Goal: Task Accomplishment & Management: Complete application form

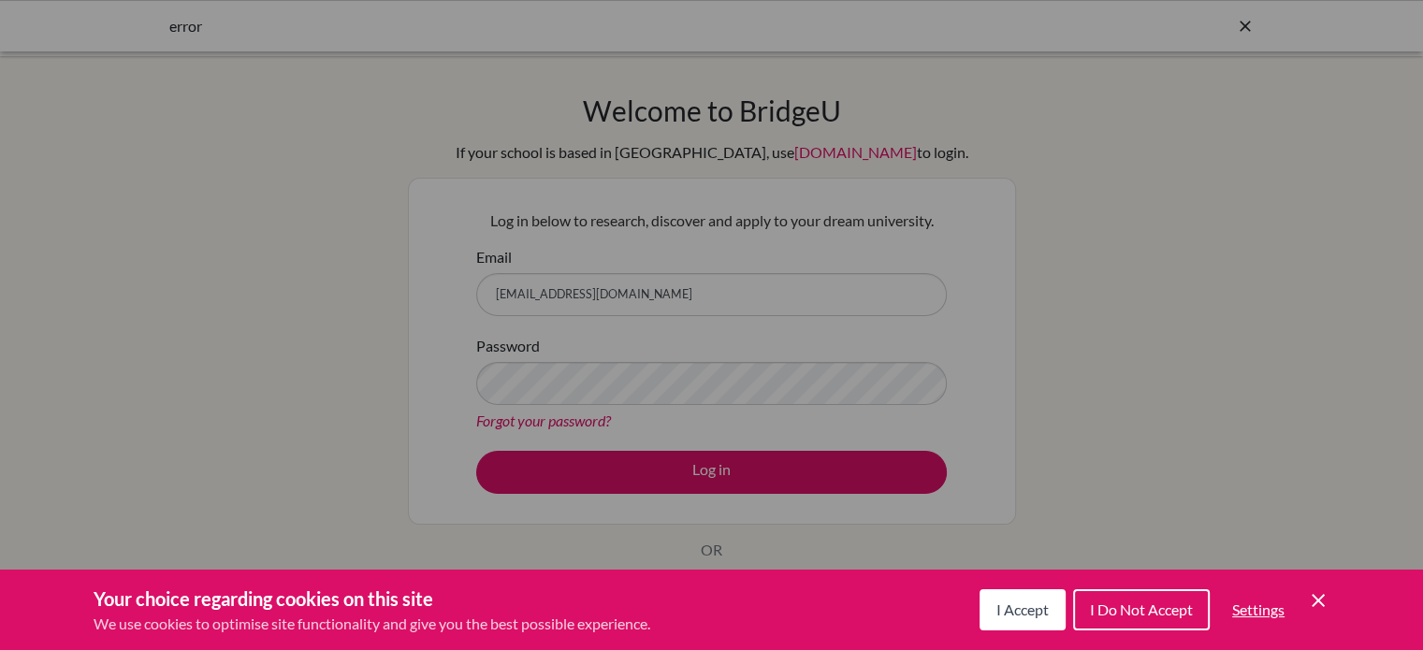
click at [1004, 615] on span "I Accept" at bounding box center [1022, 609] width 52 height 18
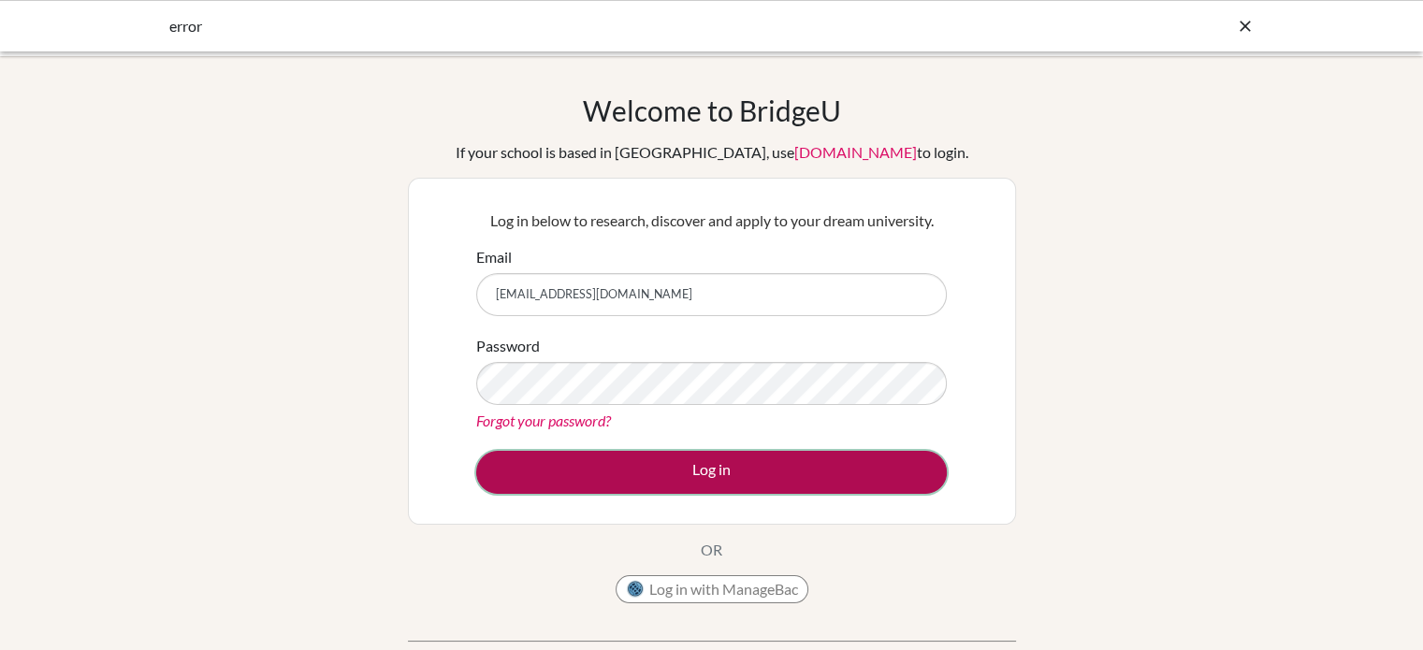
click at [670, 471] on button "Log in" at bounding box center [711, 472] width 470 height 43
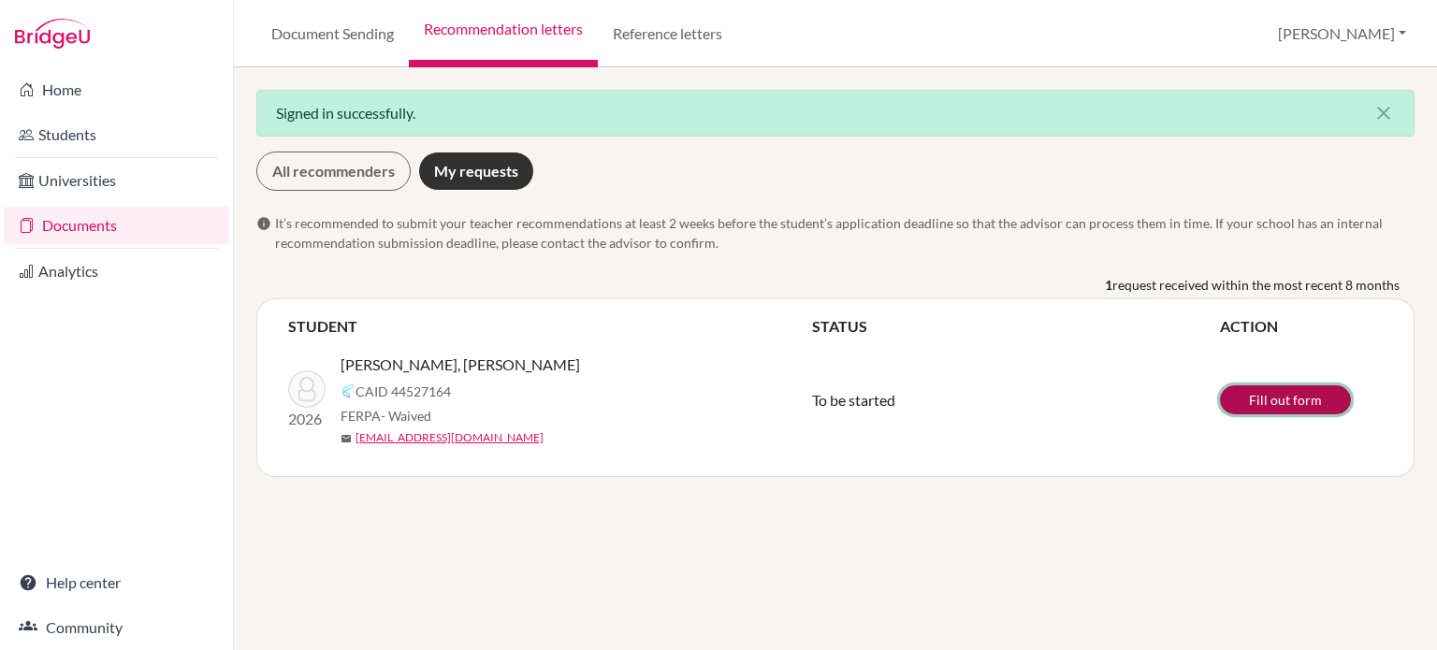
click at [1268, 406] on link "Fill out form" at bounding box center [1285, 399] width 131 height 29
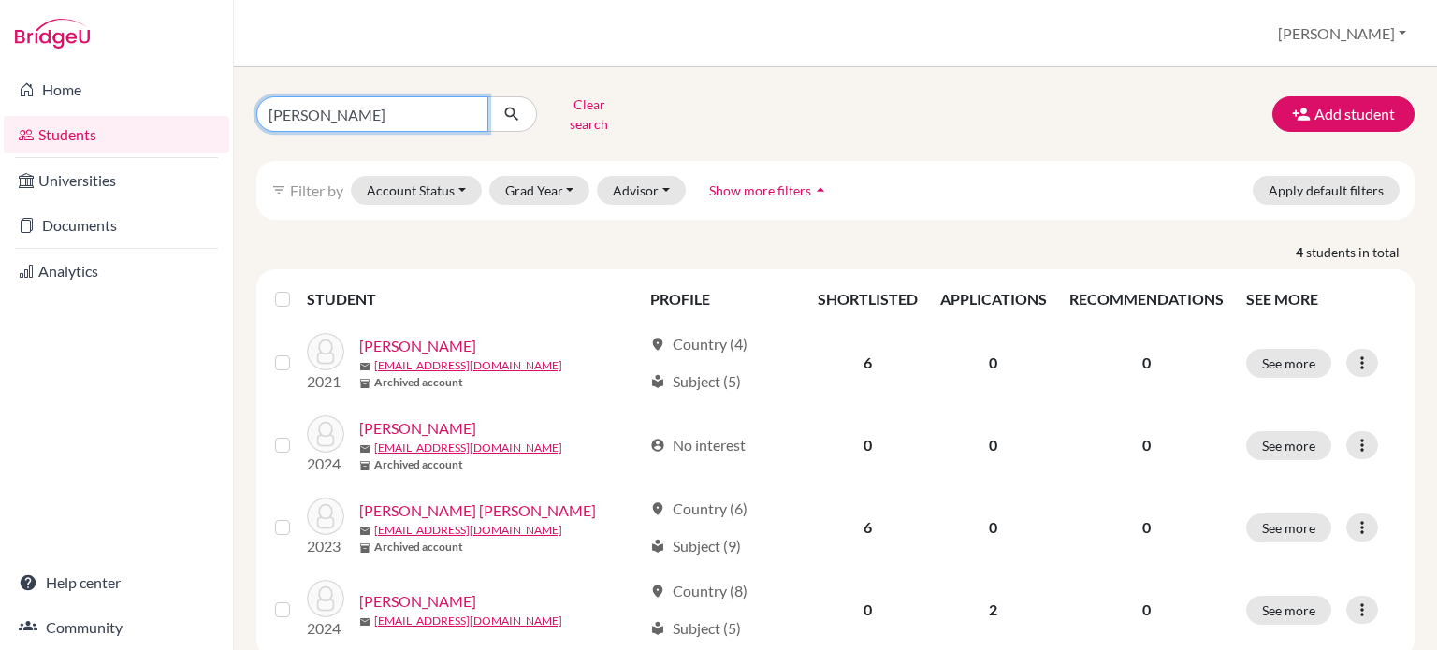
click at [382, 104] on input "nicole" at bounding box center [372, 114] width 232 height 36
type input "n"
type input "karola"
click button "submit" at bounding box center [512, 114] width 50 height 36
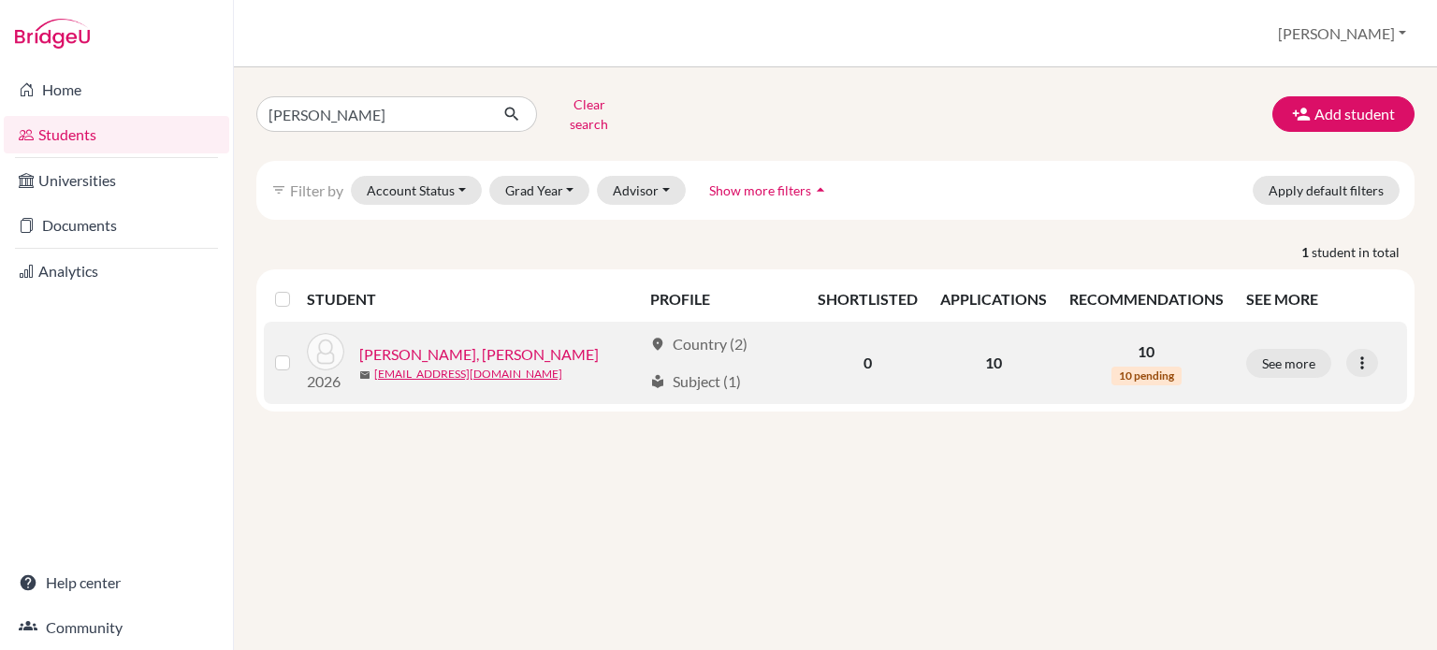
click at [479, 343] on link "Vargas Rodríguez, Karola Monserrat" at bounding box center [478, 354] width 239 height 22
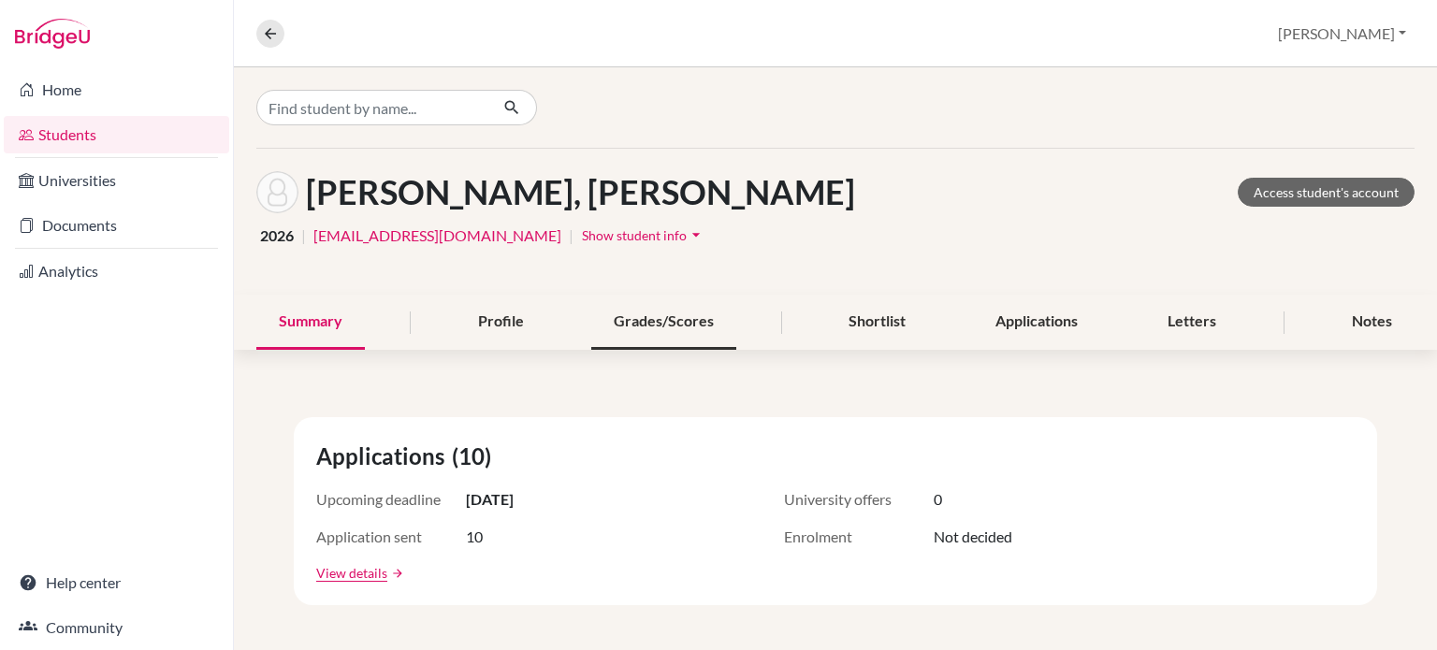
click at [599, 318] on div "Grades/Scores" at bounding box center [663, 322] width 145 height 55
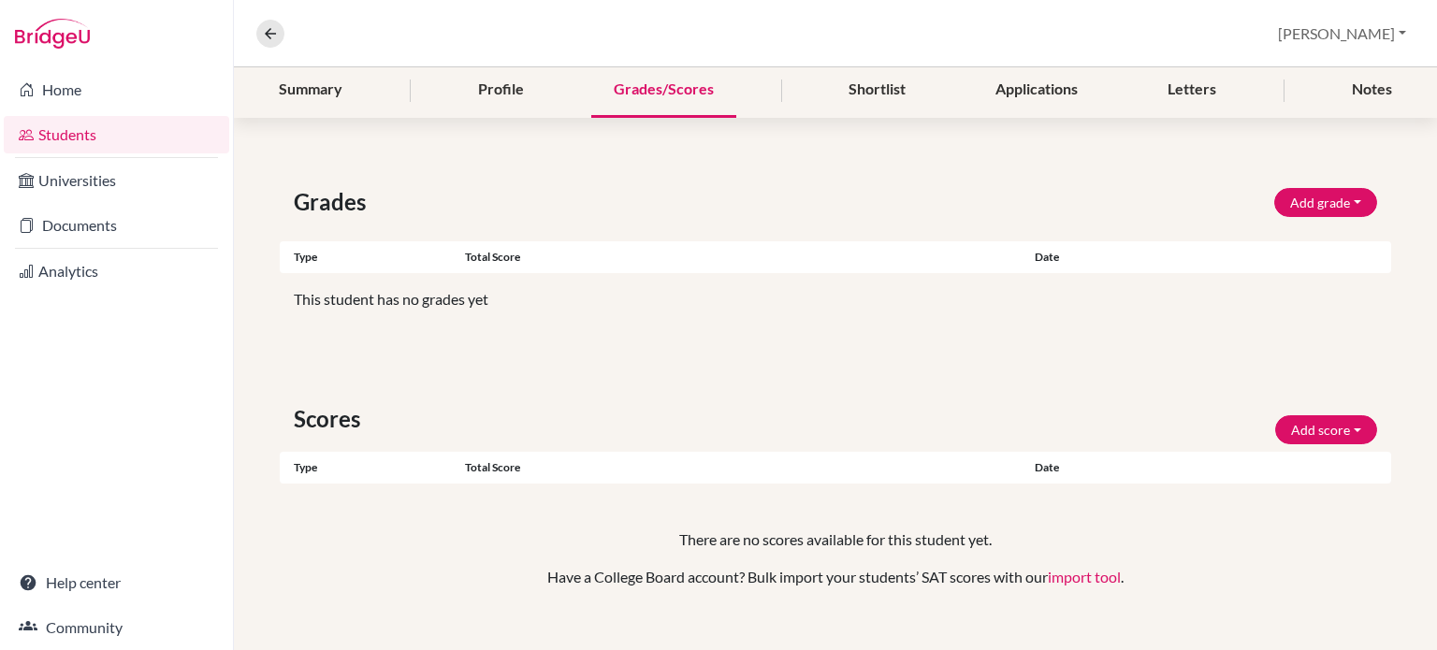
scroll to position [258, 0]
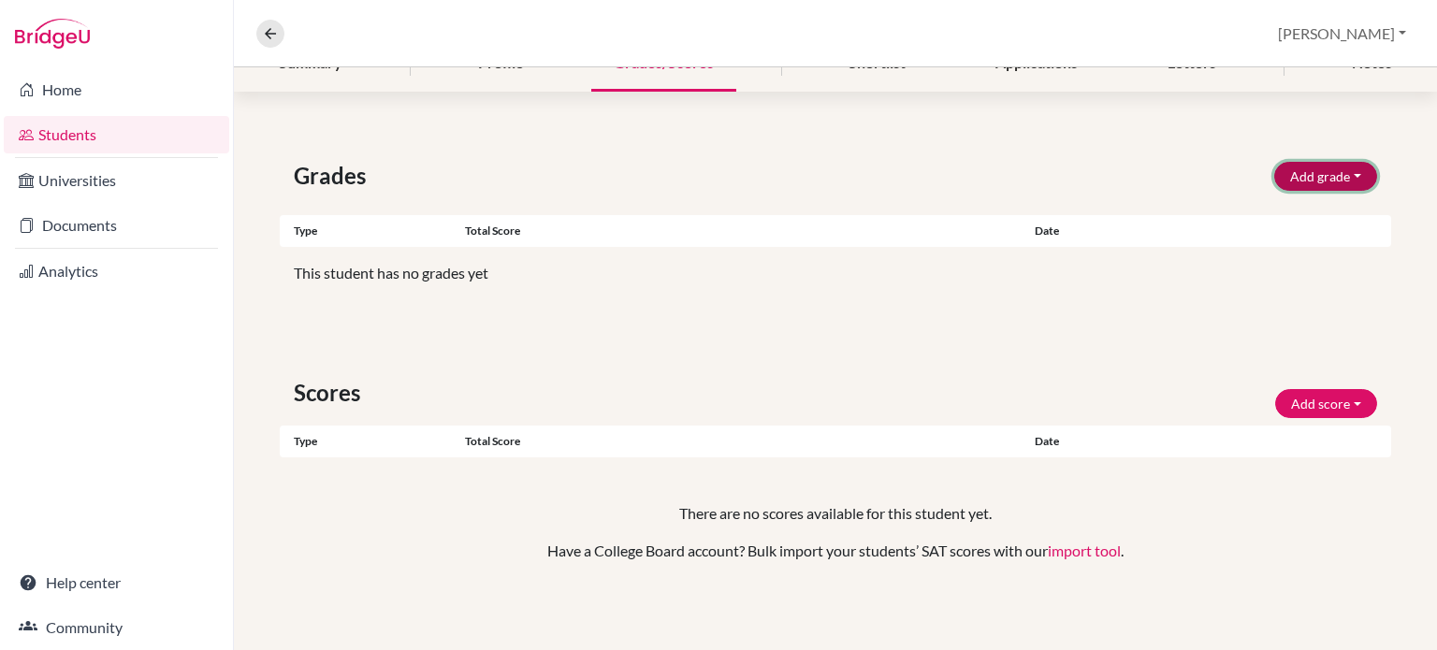
click at [1309, 181] on button "Add grade" at bounding box center [1325, 176] width 103 height 29
click at [1319, 175] on button "Add grade" at bounding box center [1325, 176] width 103 height 29
click at [1333, 392] on button "Add score" at bounding box center [1326, 403] width 102 height 29
click at [1050, 381] on div "Scores Add score SAT TOEFL" at bounding box center [835, 392] width 1111 height 51
click at [1310, 181] on button "Add grade" at bounding box center [1325, 176] width 103 height 29
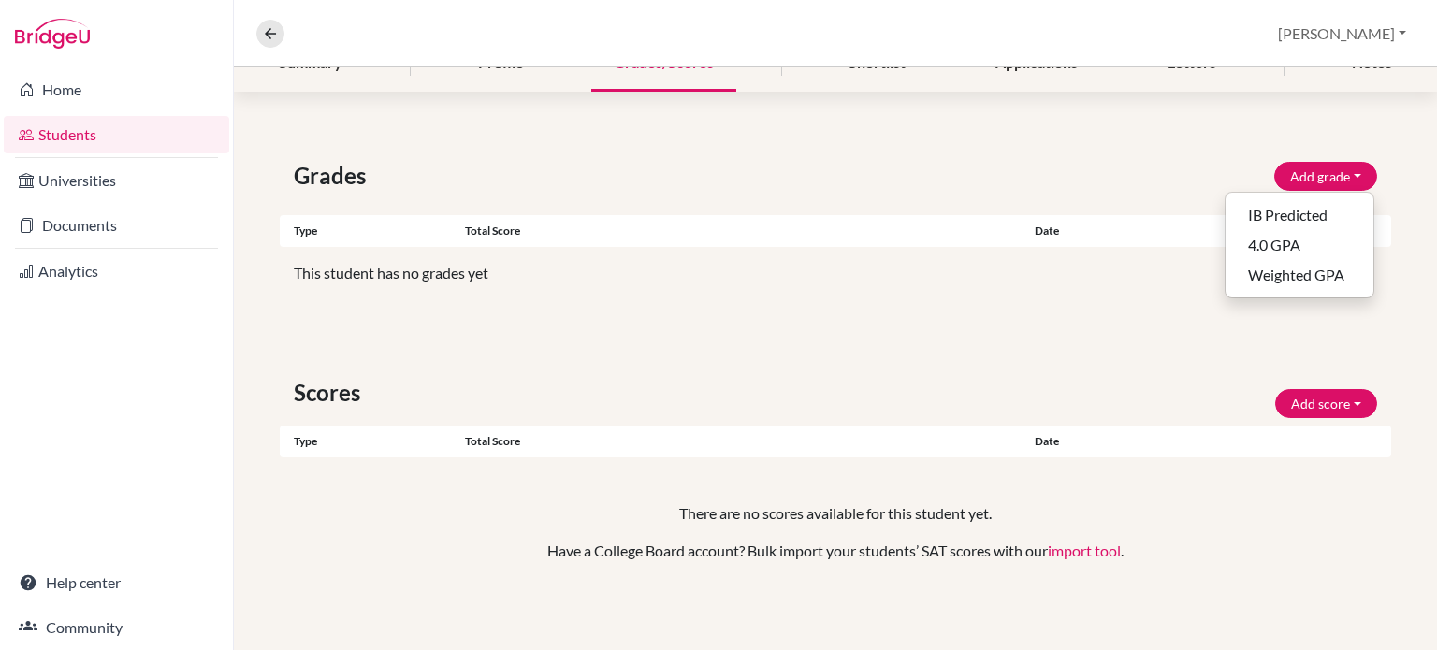
click at [730, 215] on div "Type Total score Date" at bounding box center [835, 231] width 1111 height 32
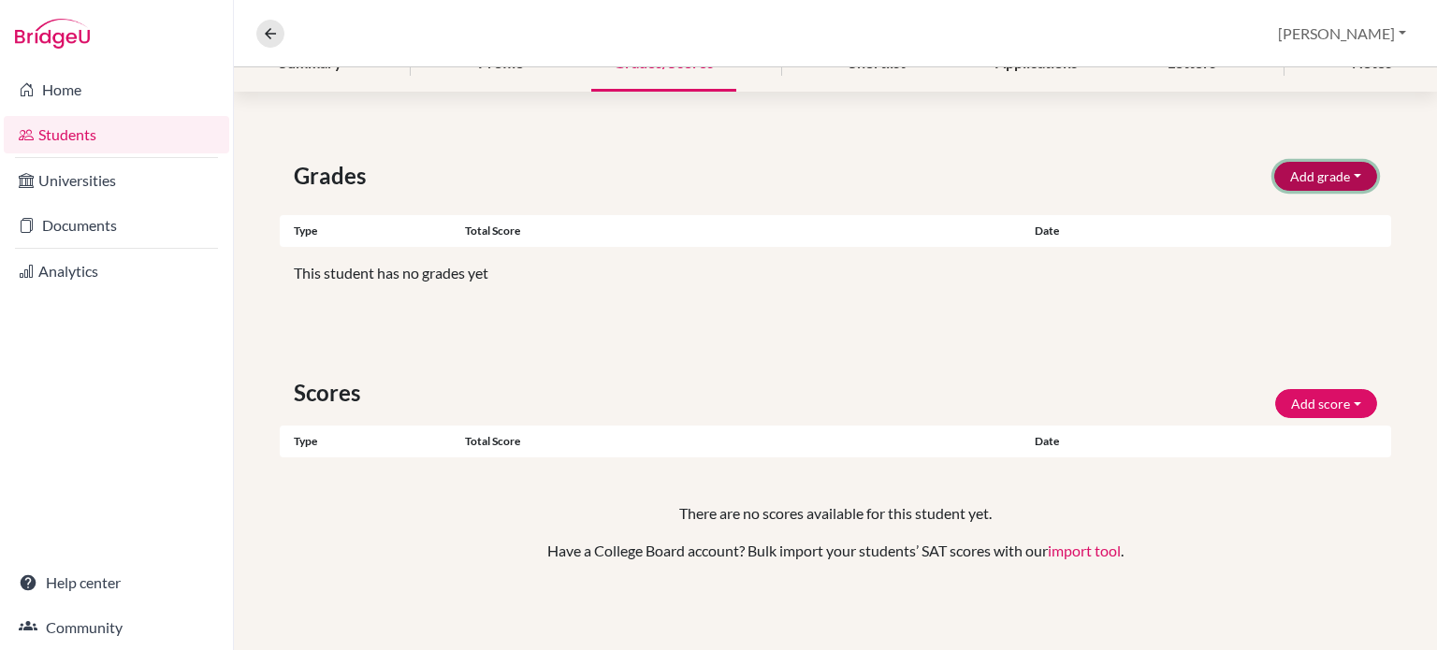
click at [1321, 174] on button "Add grade" at bounding box center [1325, 176] width 103 height 29
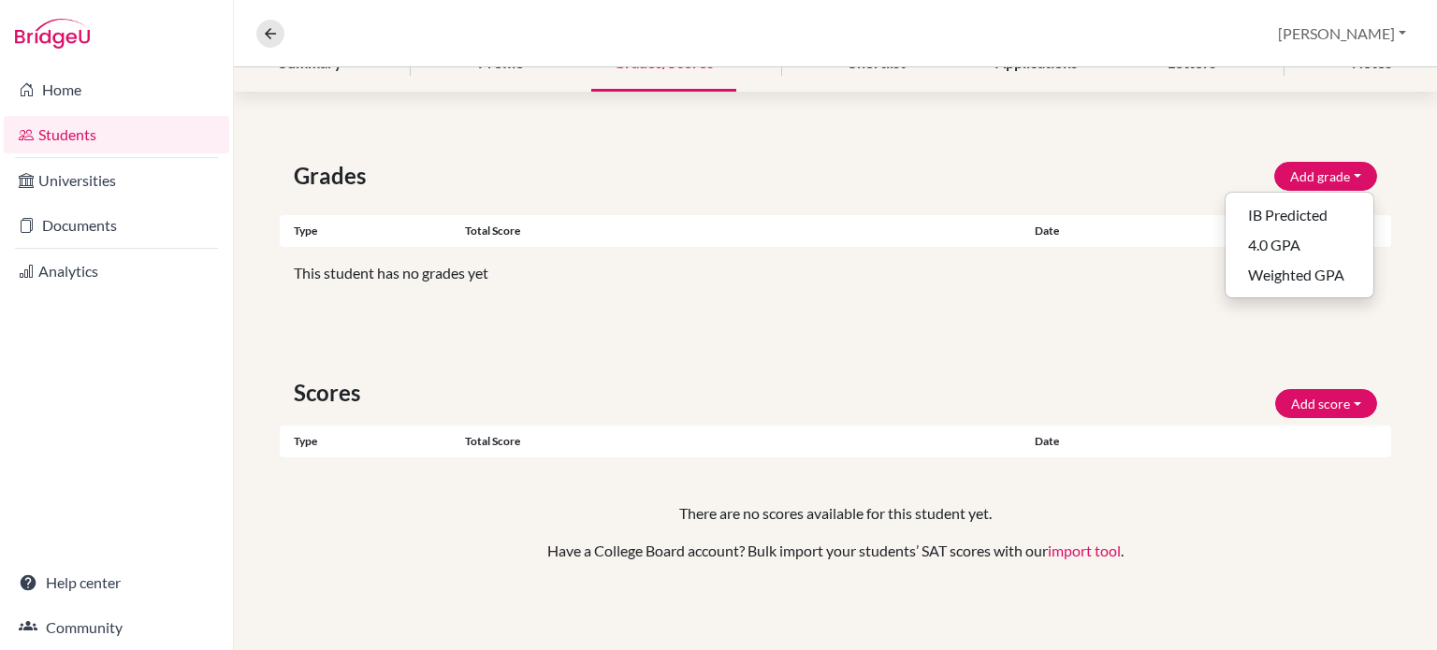
click at [1135, 174] on div "Grades Add grade IB Predicted 4.0 GPA Weighted GPA" at bounding box center [835, 176] width 1111 height 34
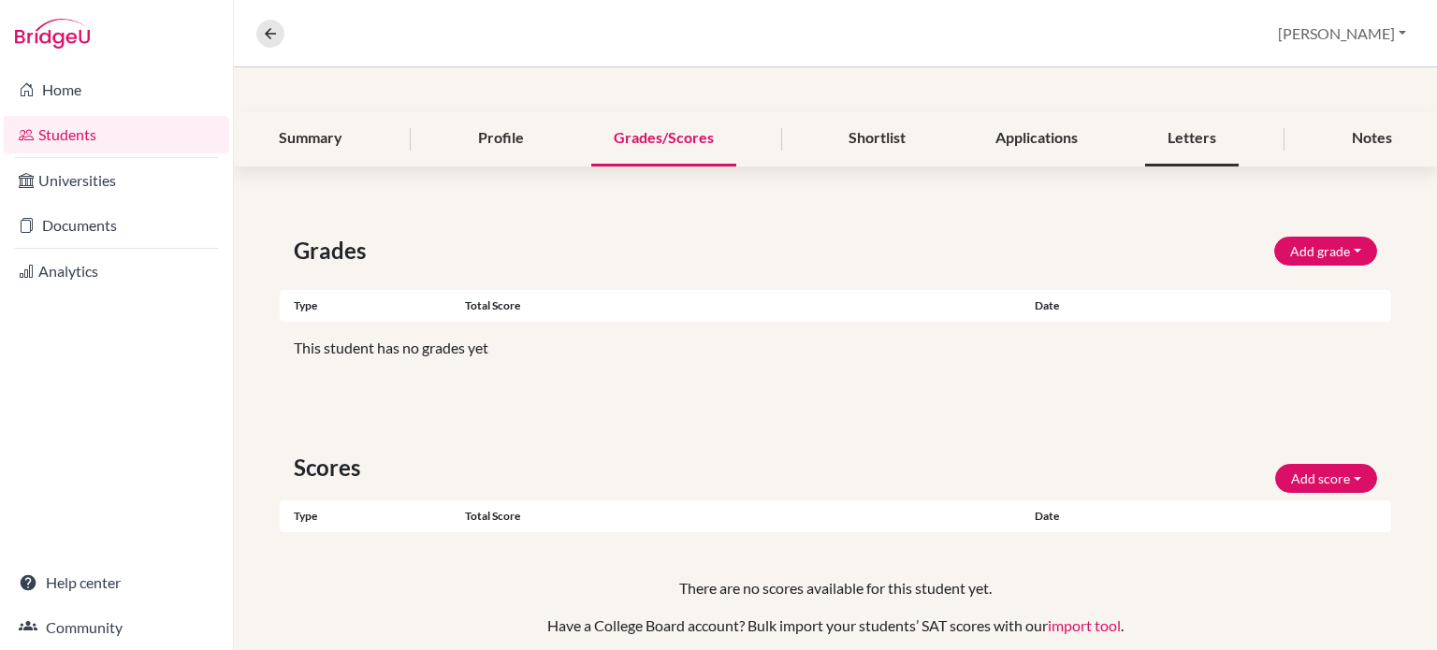
scroll to position [187, 0]
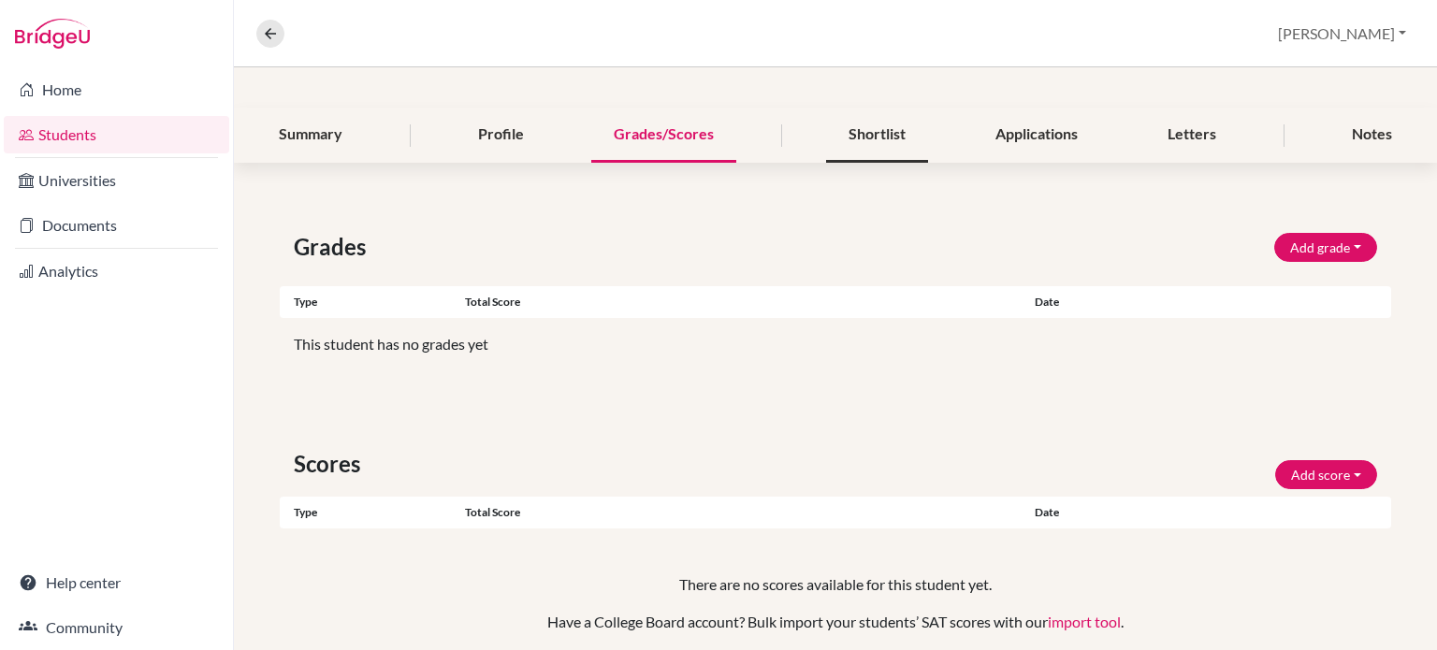
click at [860, 133] on div "Shortlist" at bounding box center [877, 135] width 102 height 55
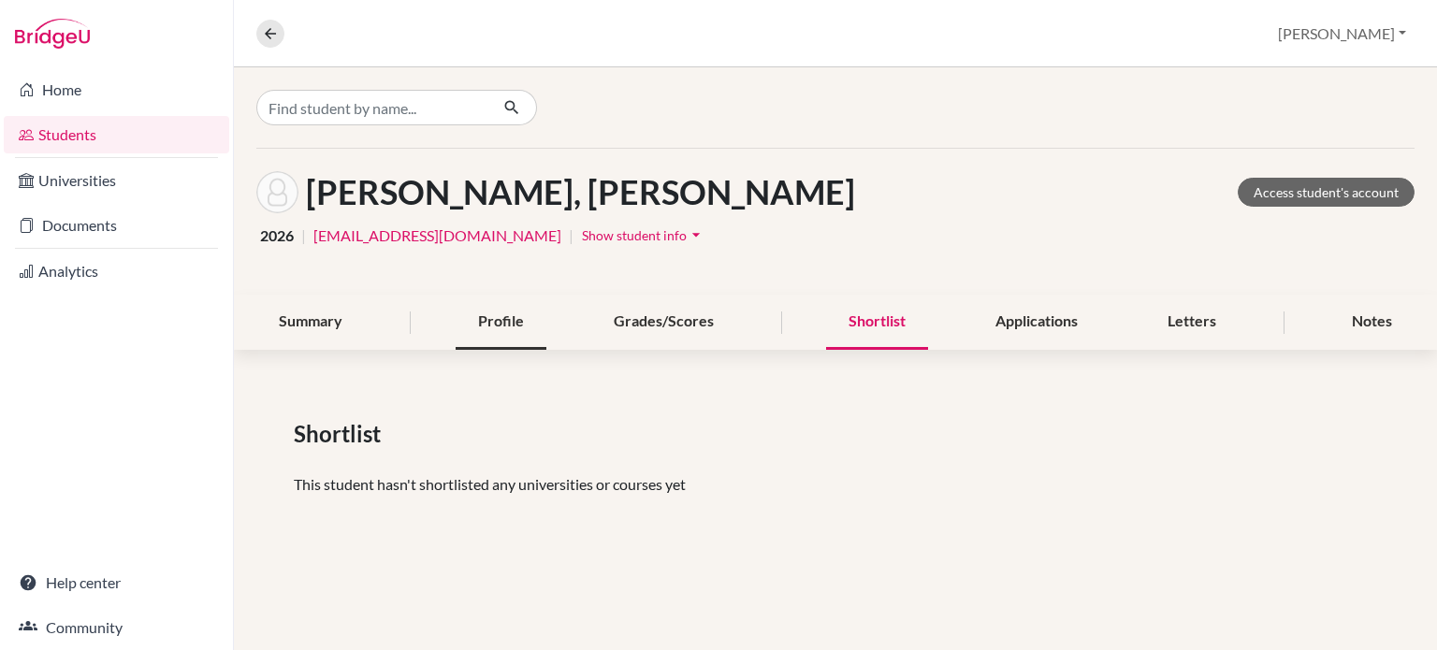
click at [470, 330] on div "Profile" at bounding box center [500, 322] width 91 height 55
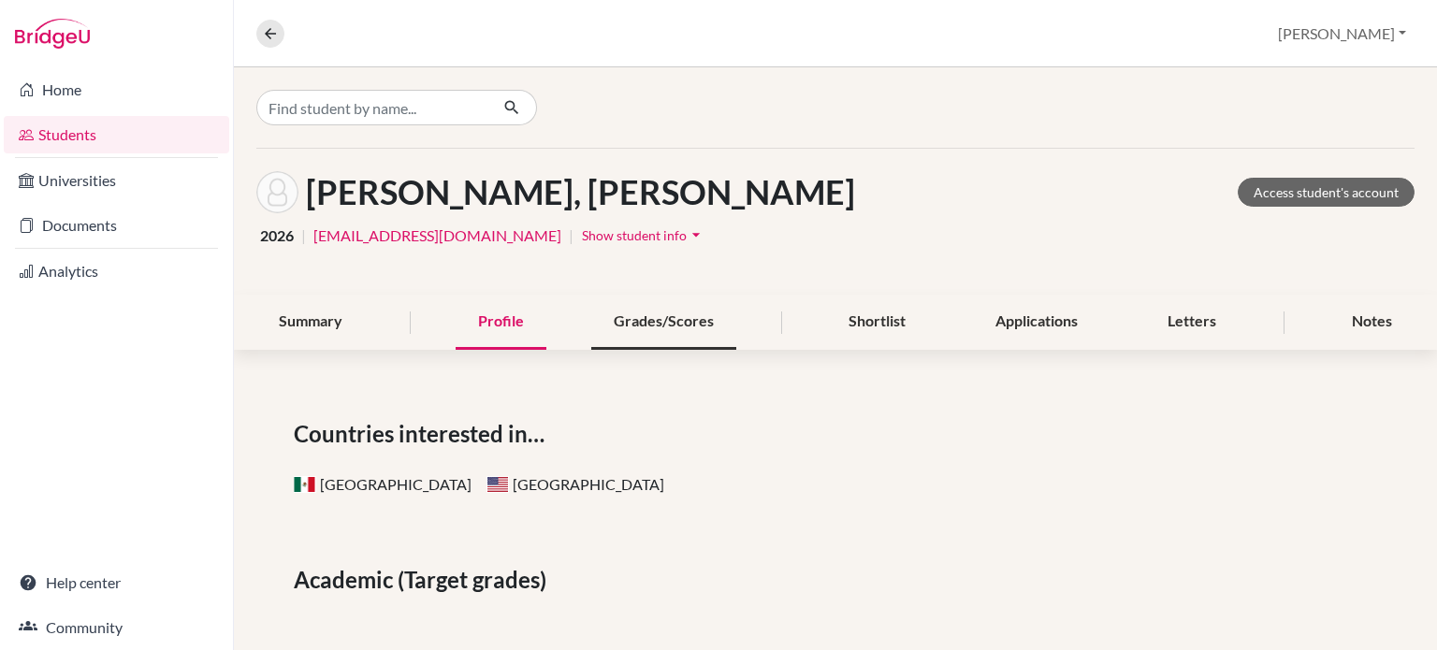
click at [669, 329] on div "Grades/Scores" at bounding box center [663, 322] width 145 height 55
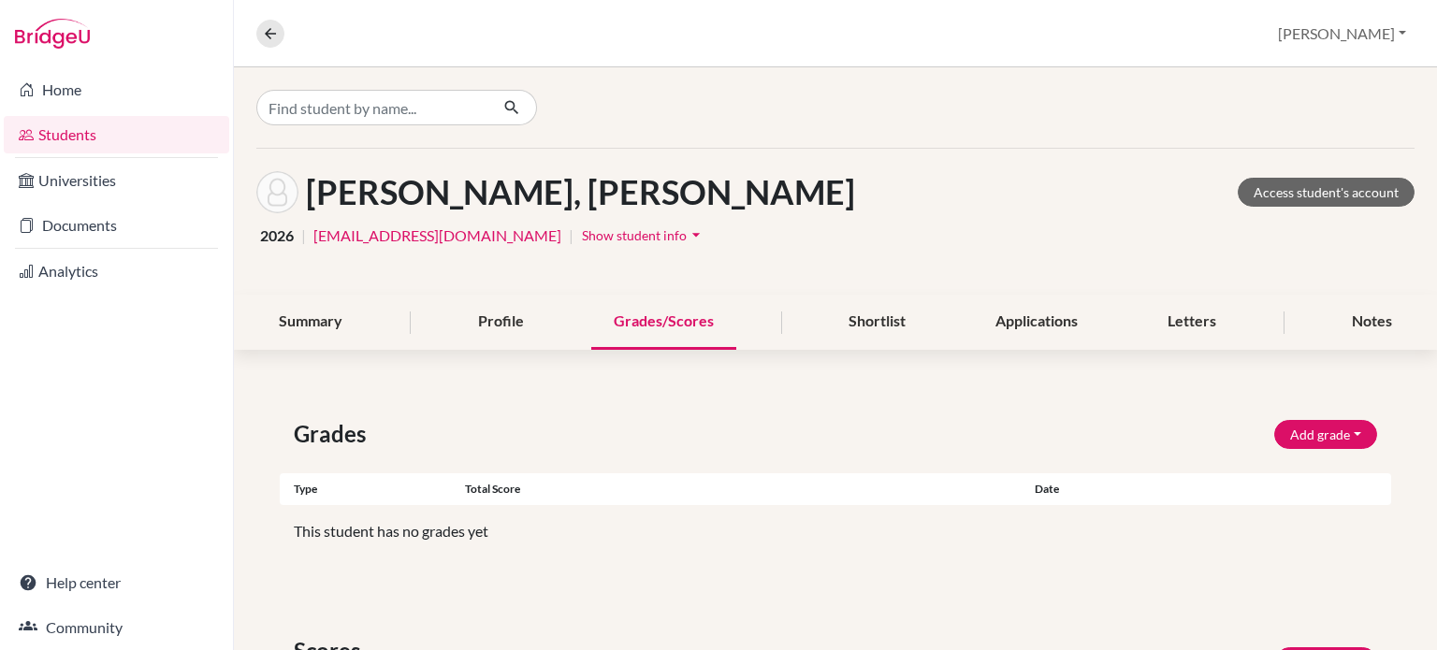
scroll to position [187, 0]
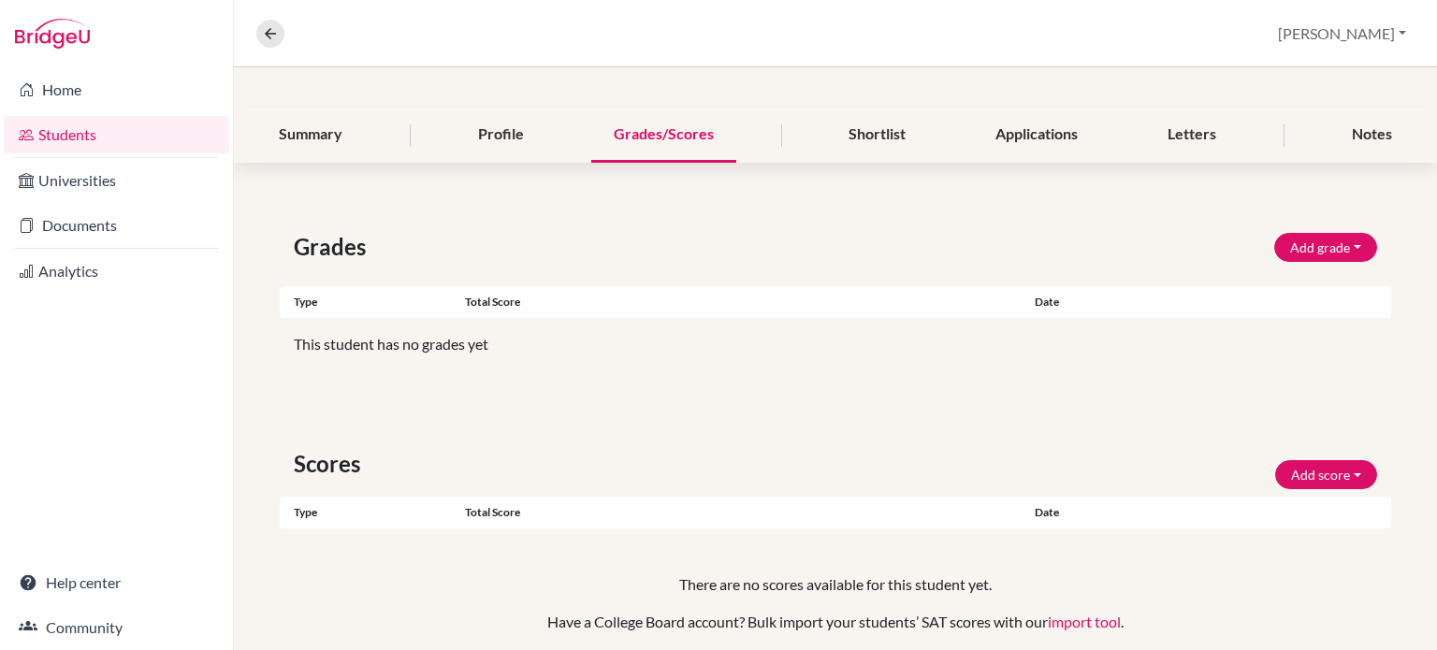
click at [958, 152] on div "Summary Profile Grades/Scores Shortlist Applications Letters Notes" at bounding box center [835, 135] width 1158 height 55
click at [962, 140] on div "Summary Profile Grades/Scores Shortlist Applications Letters Notes" at bounding box center [835, 135] width 1158 height 55
click at [980, 135] on div "Applications" at bounding box center [1036, 135] width 127 height 55
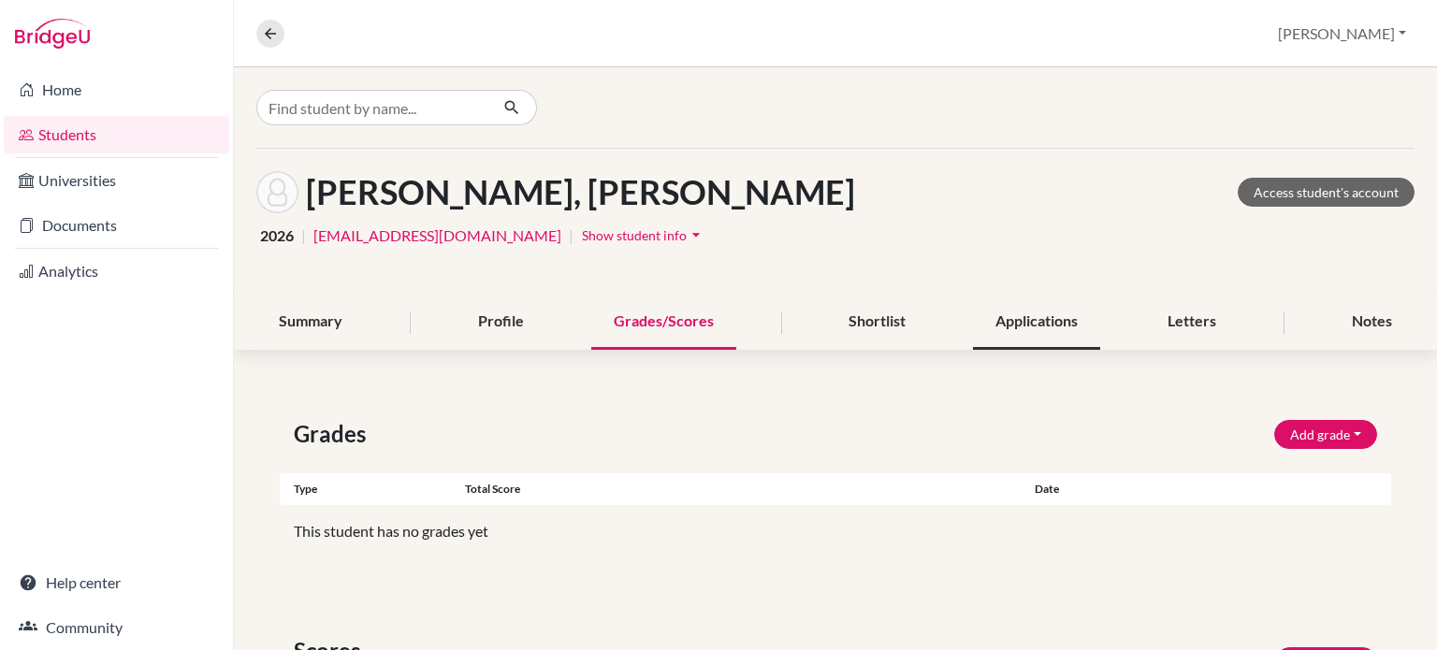
click at [983, 300] on div "Applications" at bounding box center [1036, 322] width 127 height 55
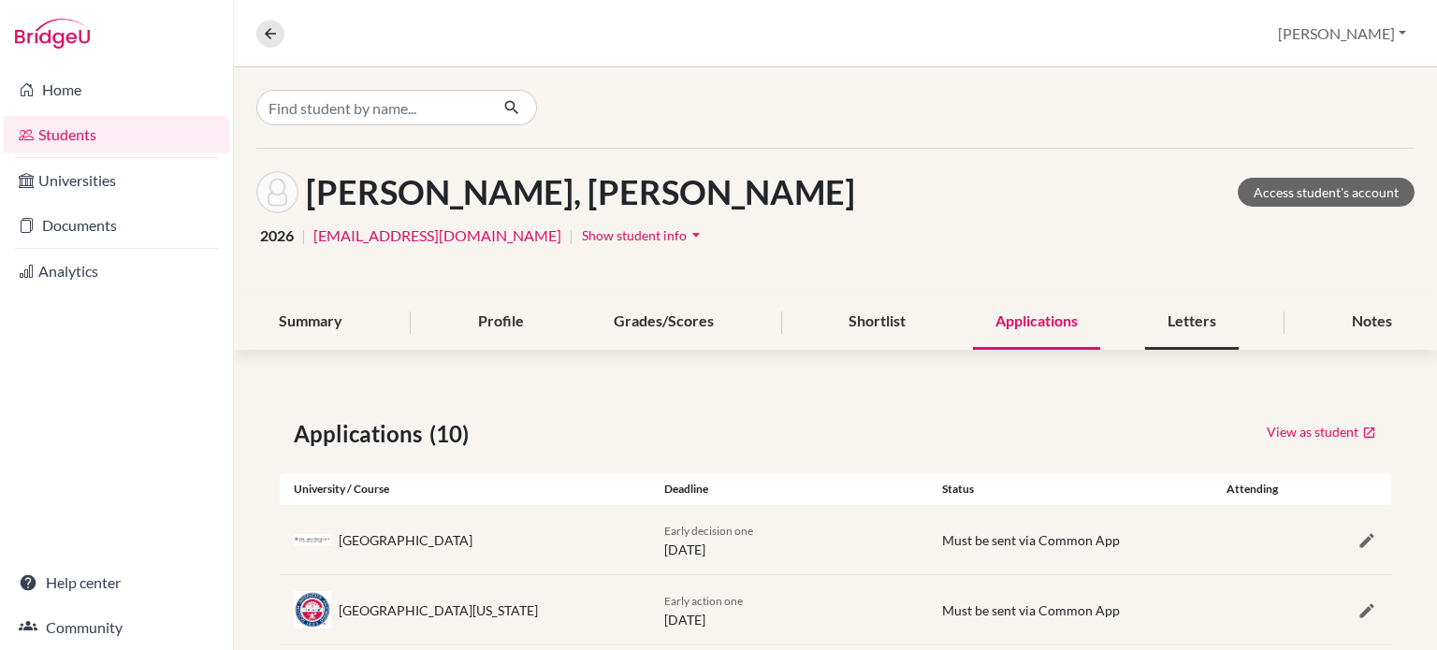
click at [1167, 313] on div "Letters" at bounding box center [1192, 322] width 94 height 55
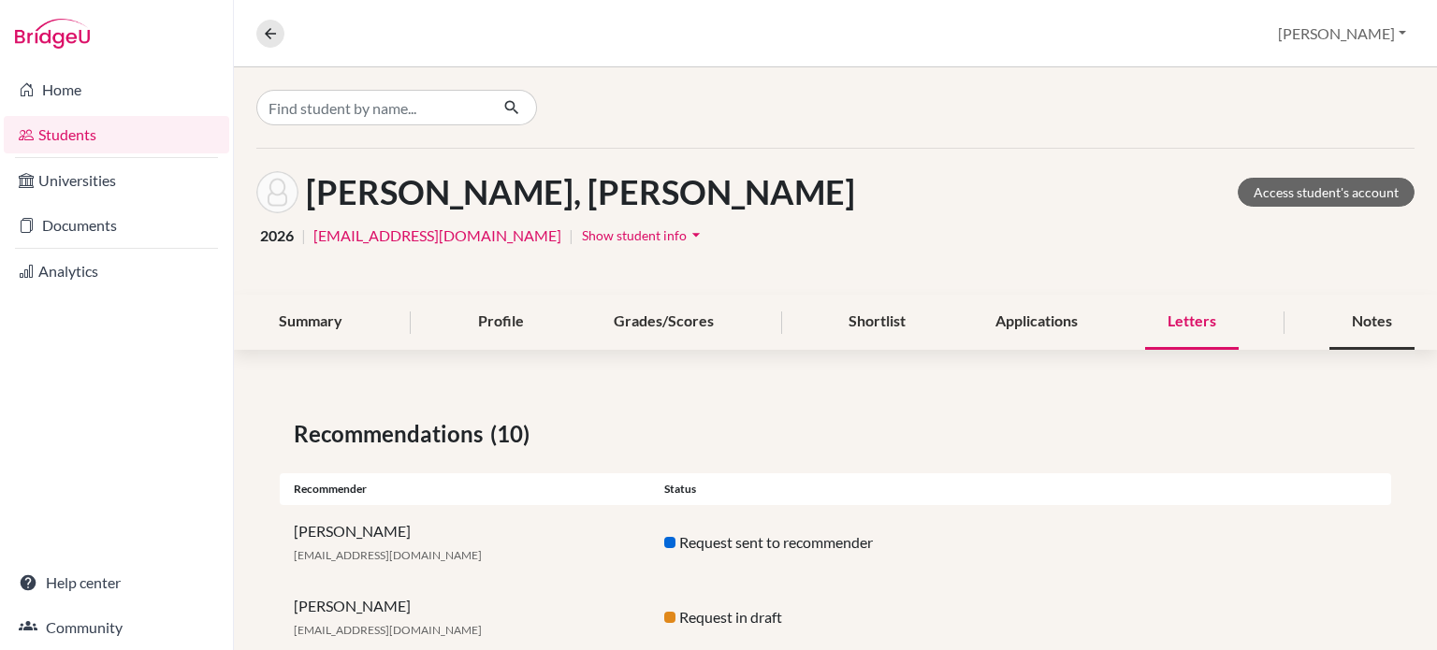
click at [1371, 319] on div "Notes" at bounding box center [1371, 322] width 85 height 55
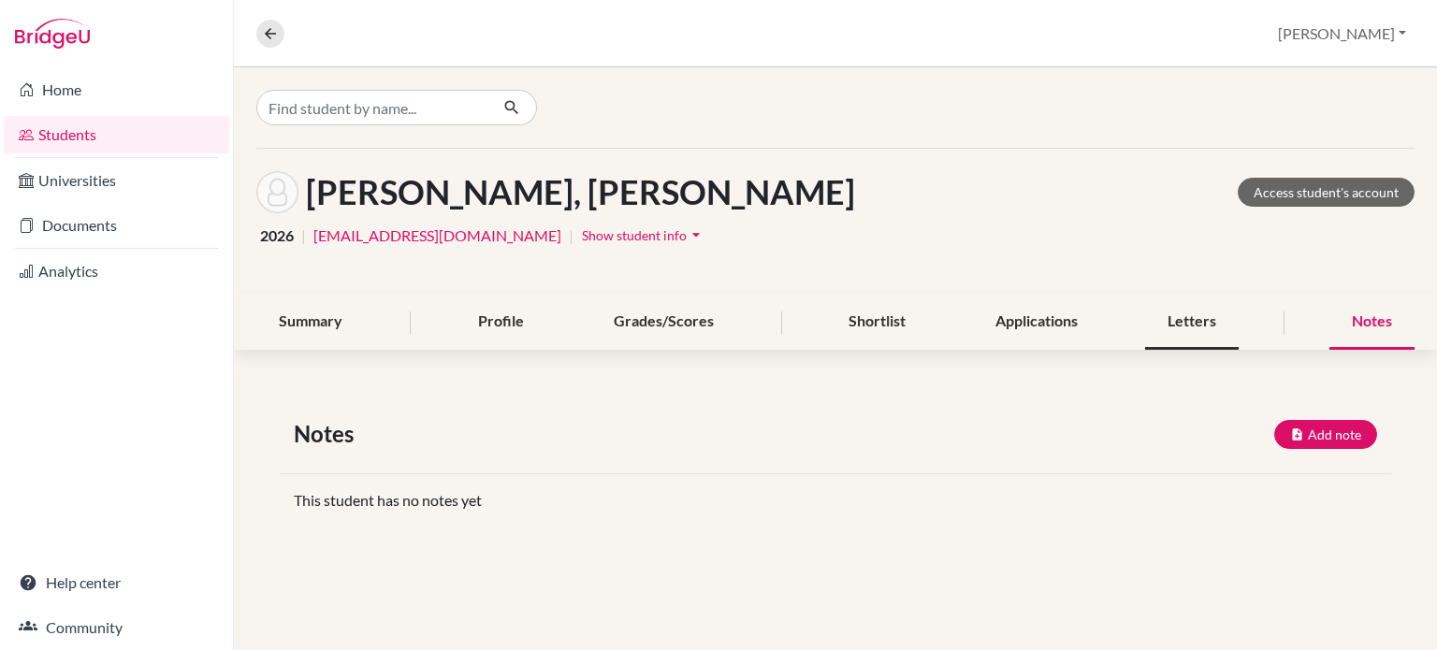
click at [1191, 311] on div "Letters" at bounding box center [1192, 322] width 94 height 55
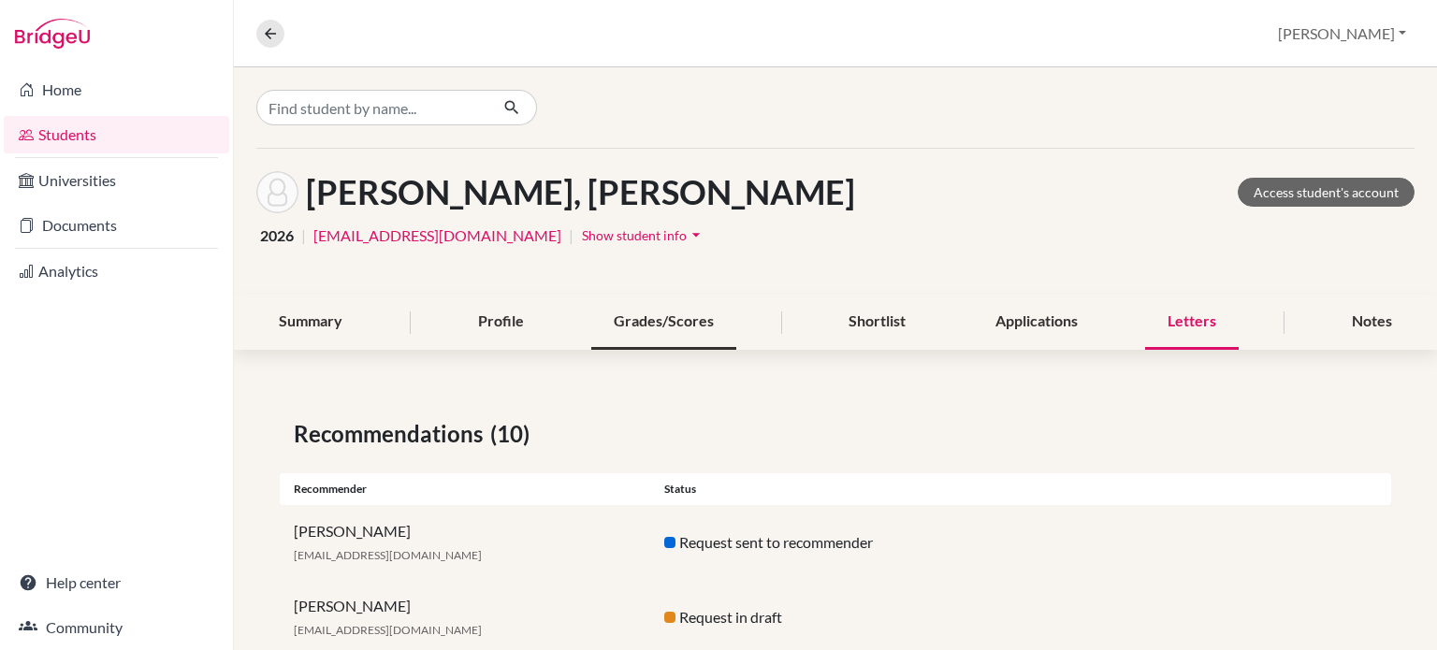
click at [643, 317] on div "Grades/Scores" at bounding box center [663, 322] width 145 height 55
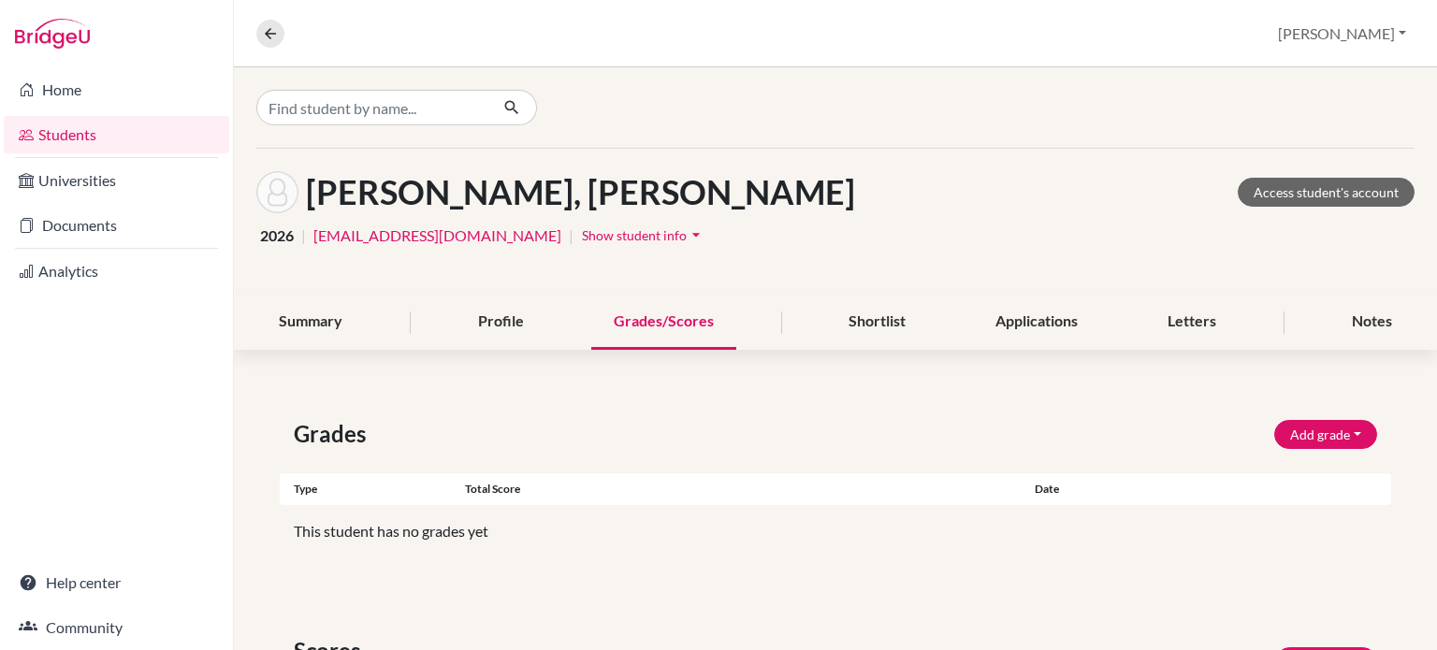
click at [449, 309] on div "Summary Profile Grades/Scores Shortlist Applications Letters Notes" at bounding box center [835, 322] width 1158 height 55
click at [455, 317] on div "Profile" at bounding box center [500, 322] width 91 height 55
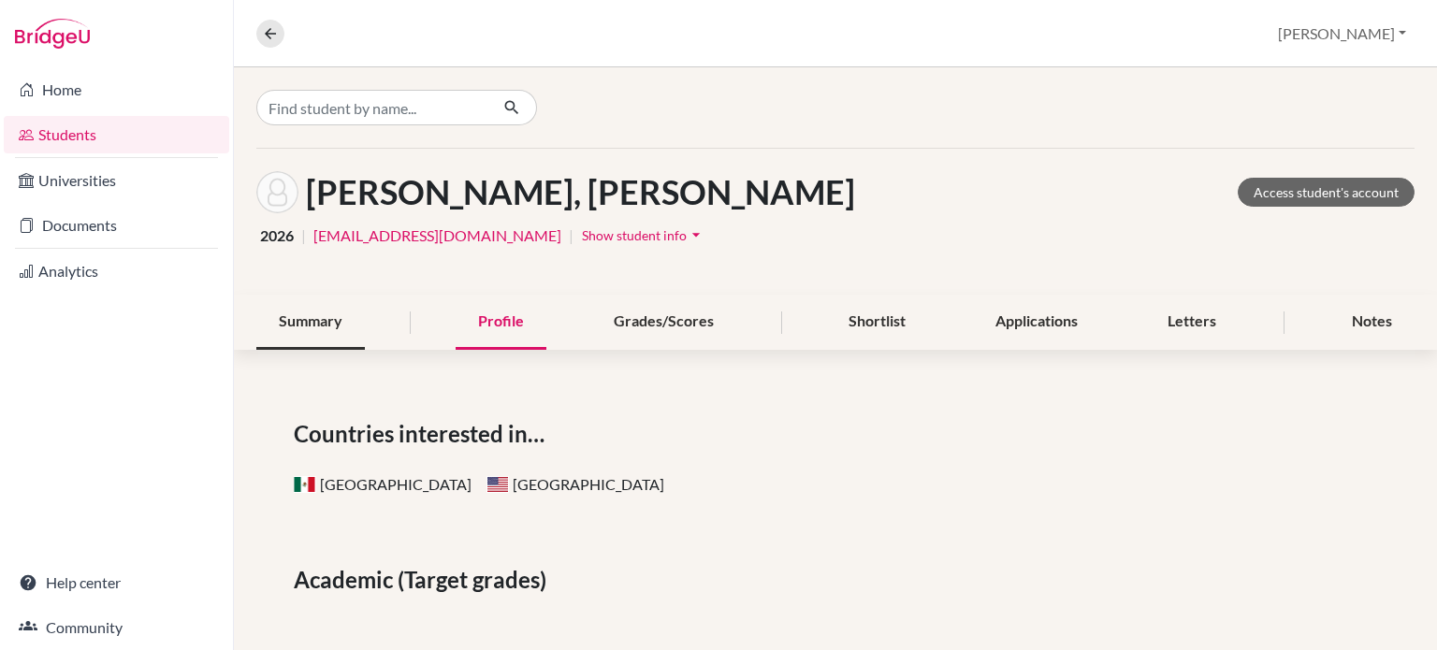
click at [295, 321] on div "Summary" at bounding box center [310, 322] width 108 height 55
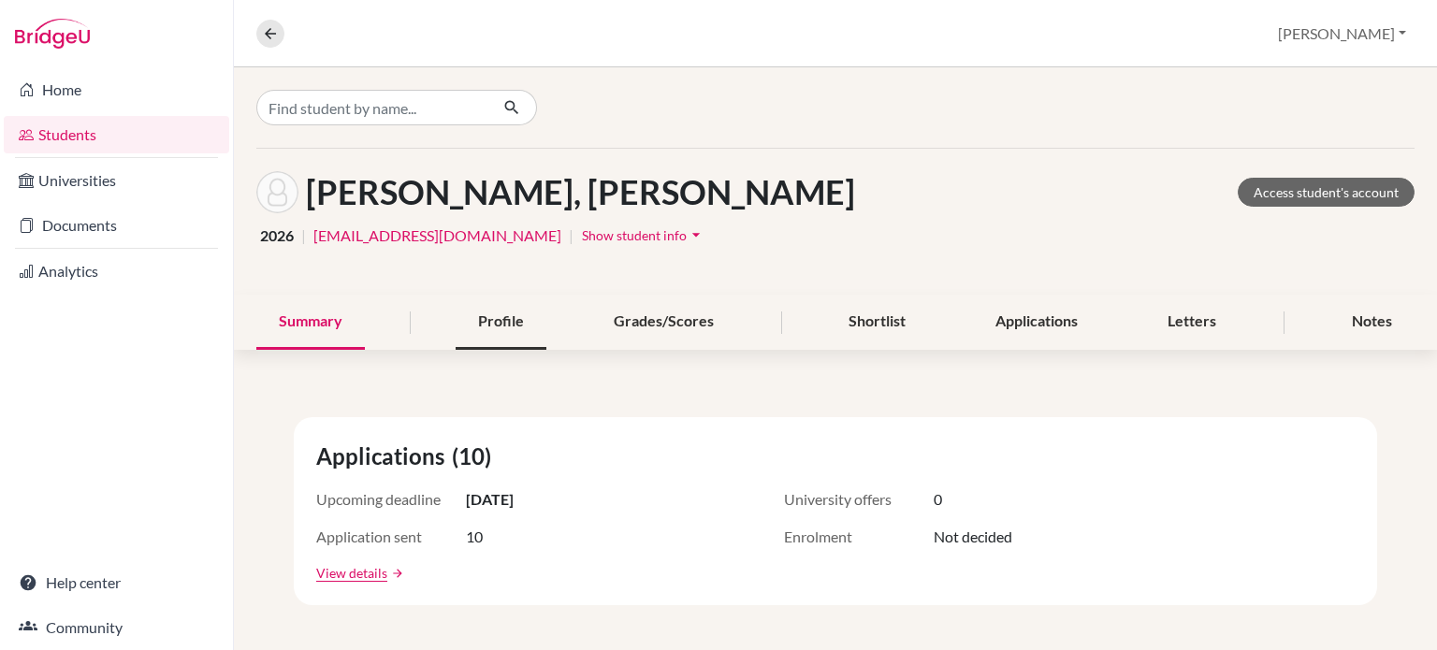
click at [526, 311] on div "Profile" at bounding box center [500, 322] width 91 height 55
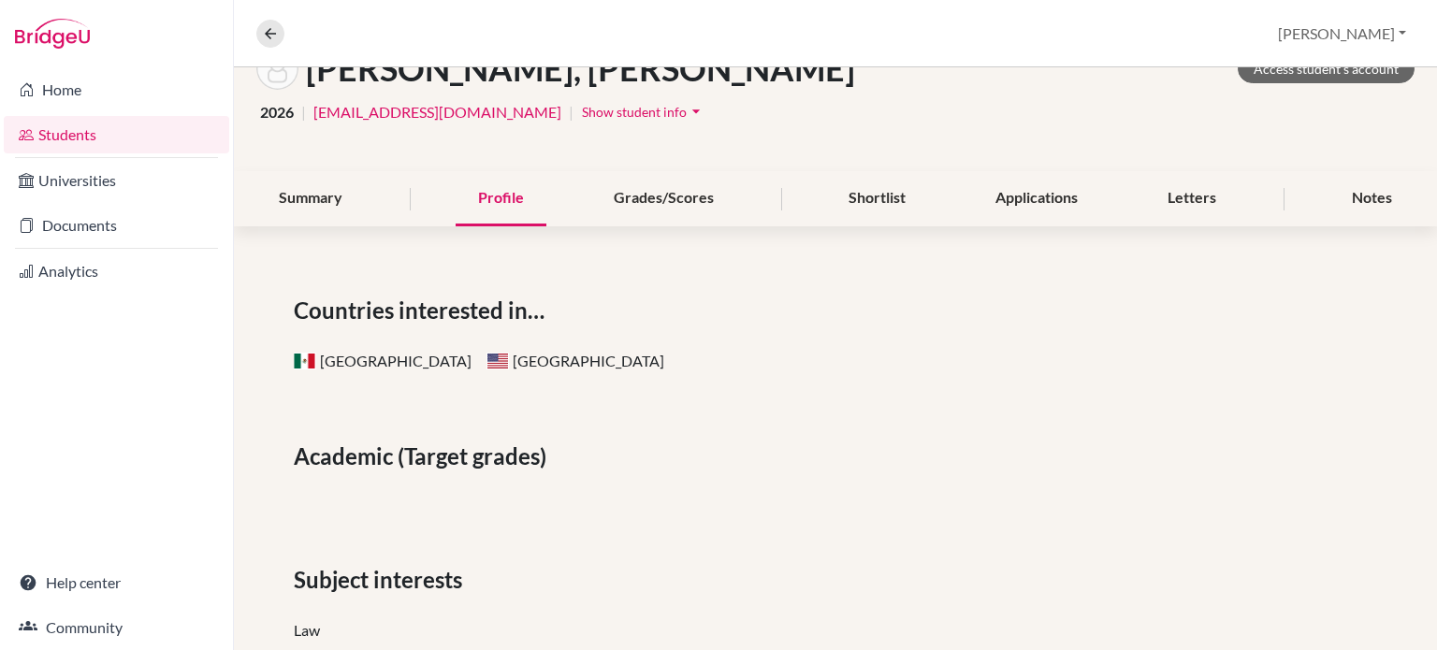
scroll to position [38, 0]
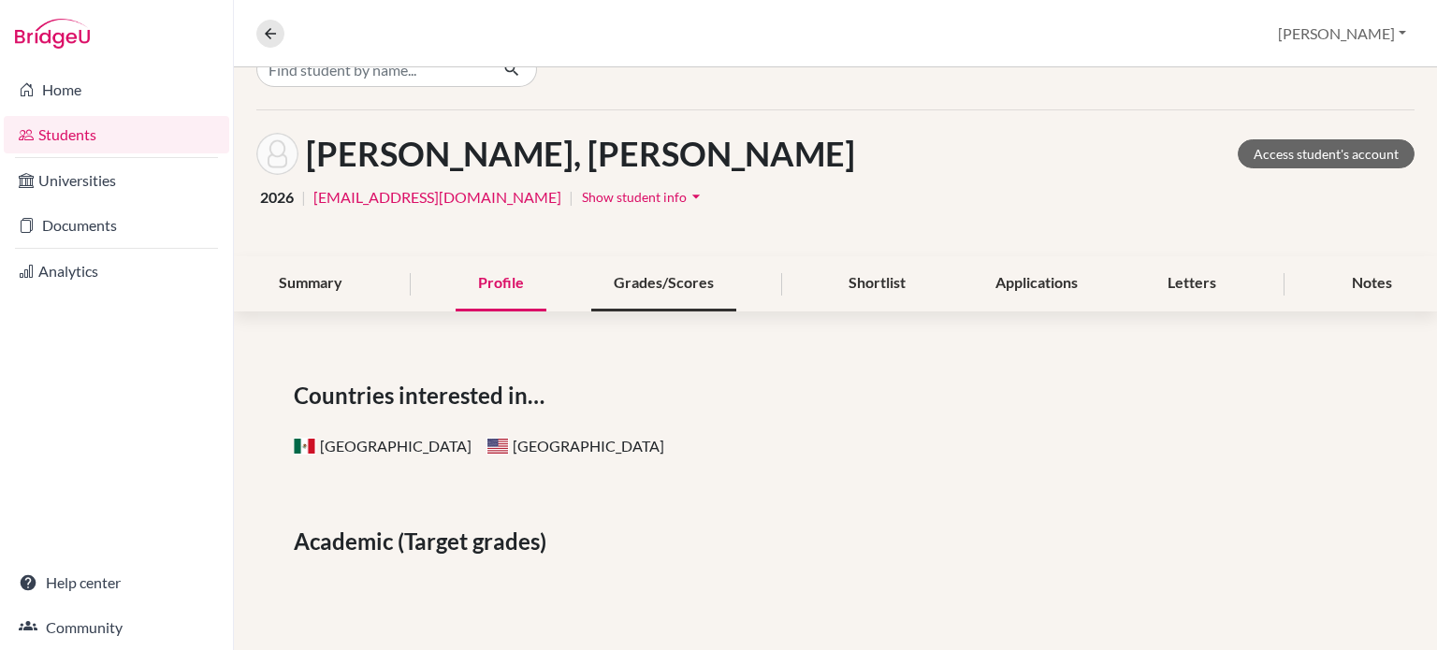
click at [612, 298] on div "Grades/Scores" at bounding box center [663, 283] width 145 height 55
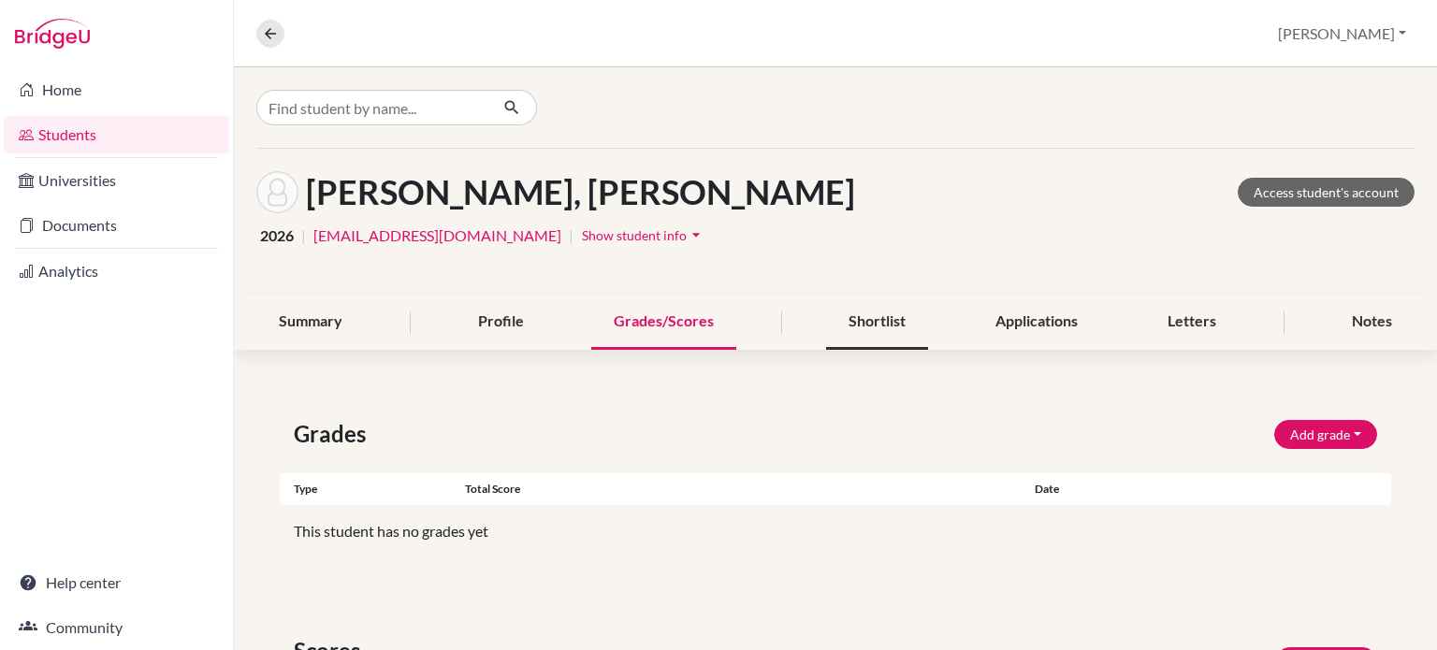
click at [841, 322] on div "Shortlist" at bounding box center [877, 322] width 102 height 55
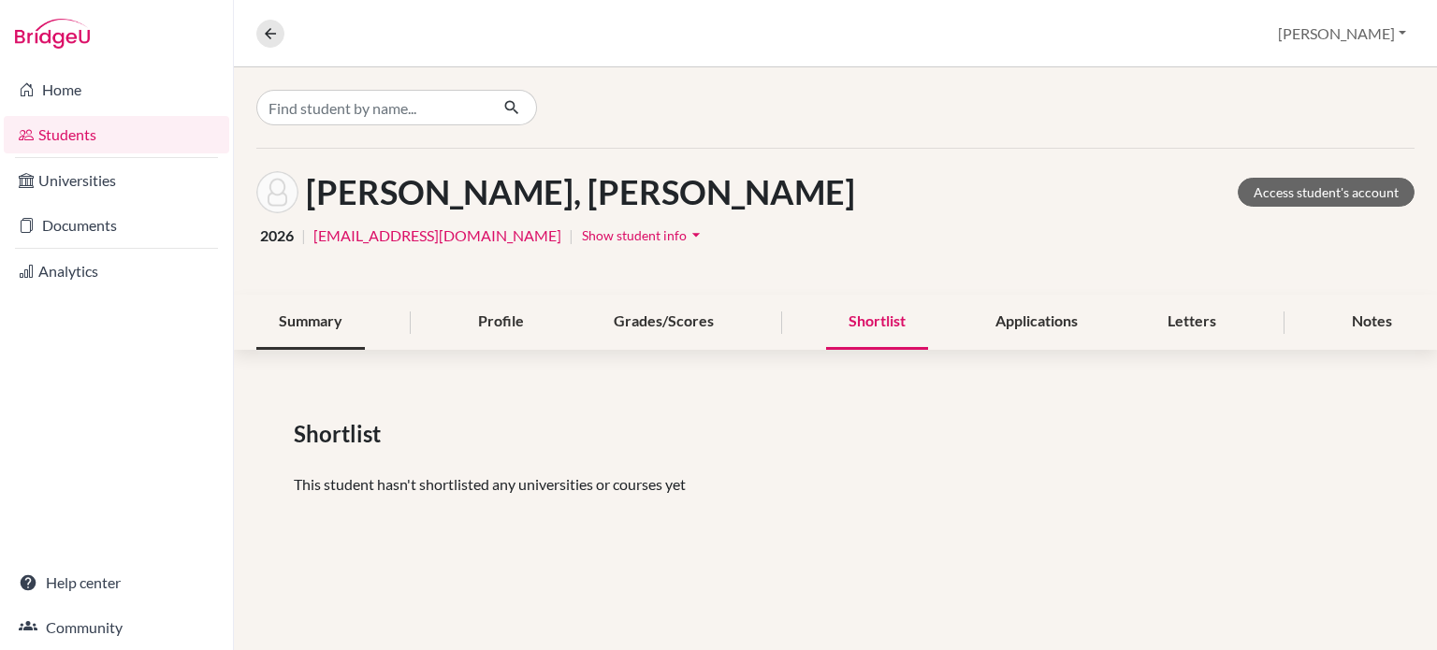
click at [339, 332] on div "Summary" at bounding box center [310, 322] width 108 height 55
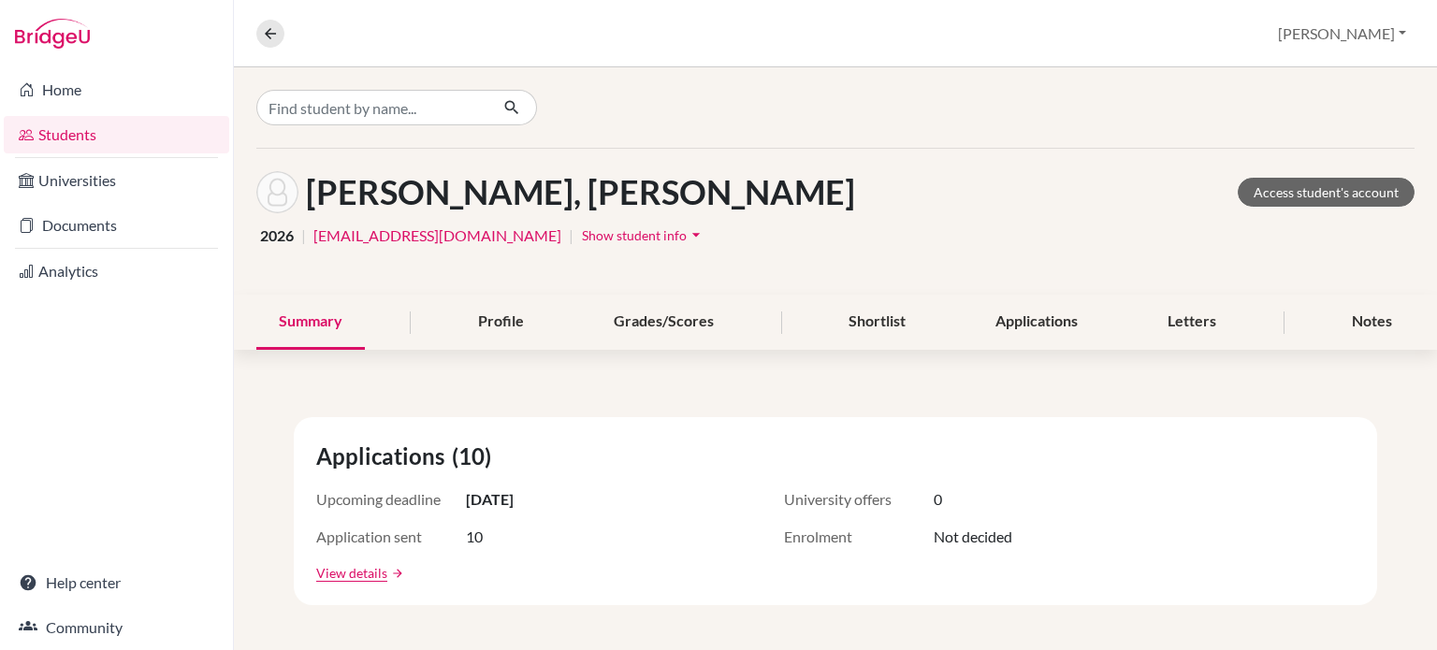
click at [268, 239] on span "2026" at bounding box center [277, 235] width 34 height 22
click at [485, 306] on div "Profile" at bounding box center [500, 322] width 91 height 55
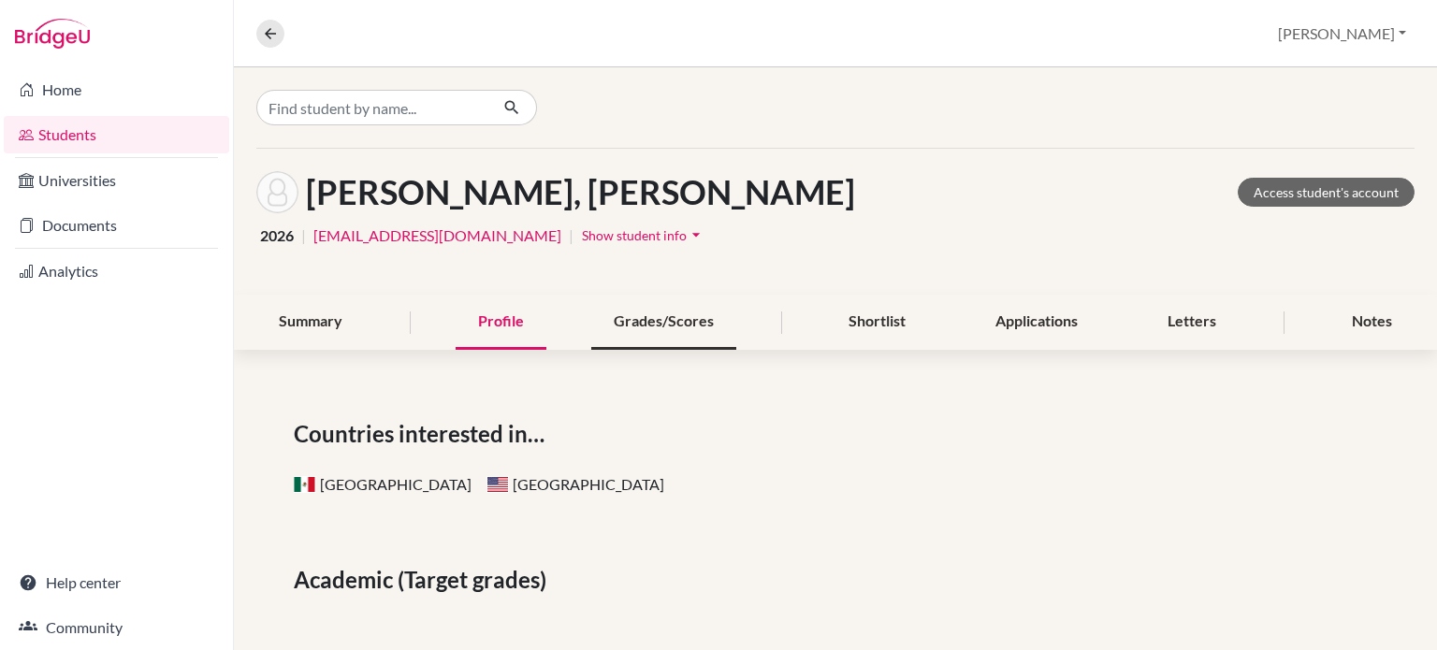
click at [696, 316] on div "Grades/Scores" at bounding box center [663, 322] width 145 height 55
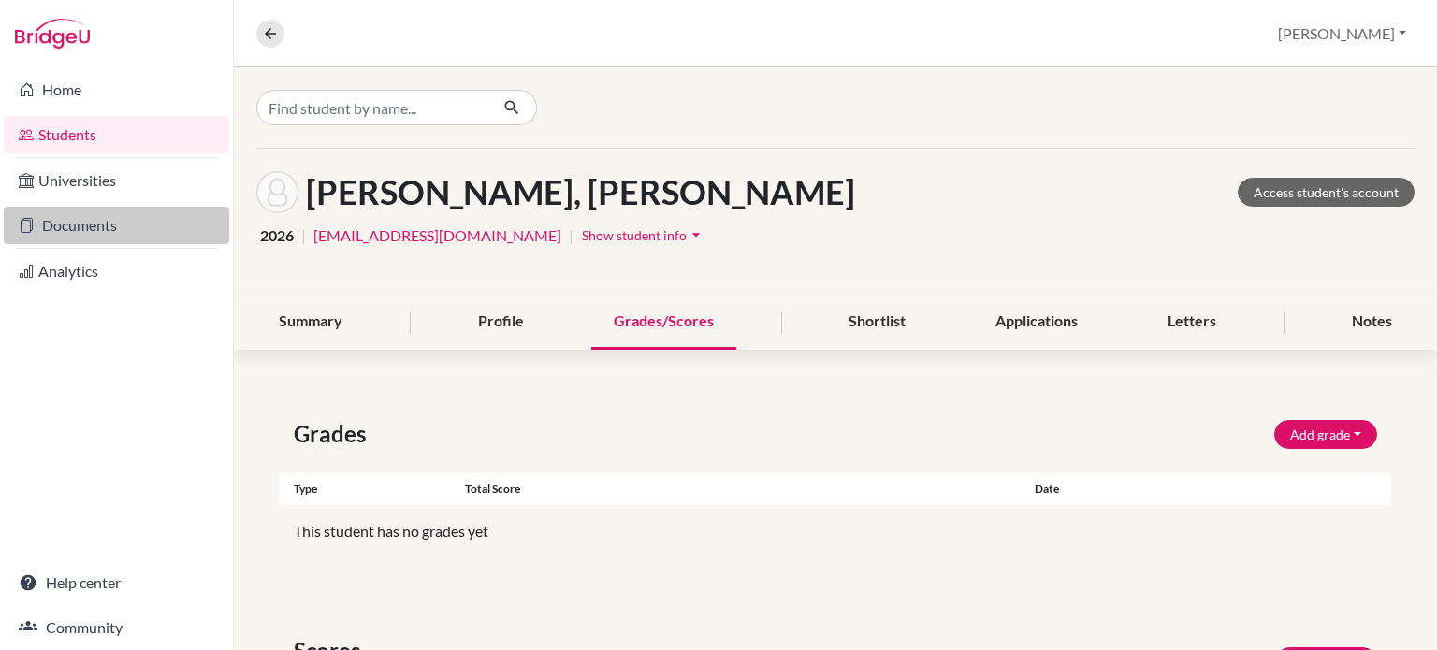
click at [148, 214] on link "Documents" at bounding box center [116, 225] width 225 height 37
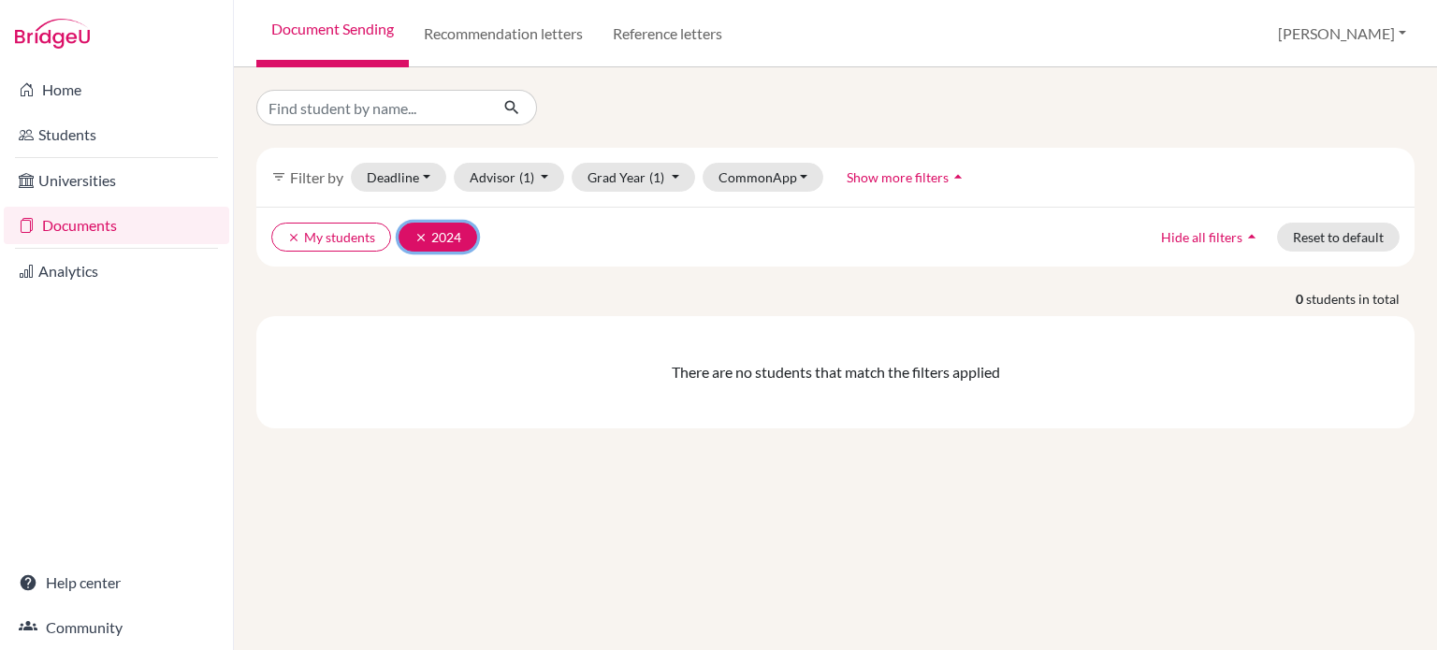
click at [412, 237] on button "clear 2024" at bounding box center [437, 237] width 79 height 29
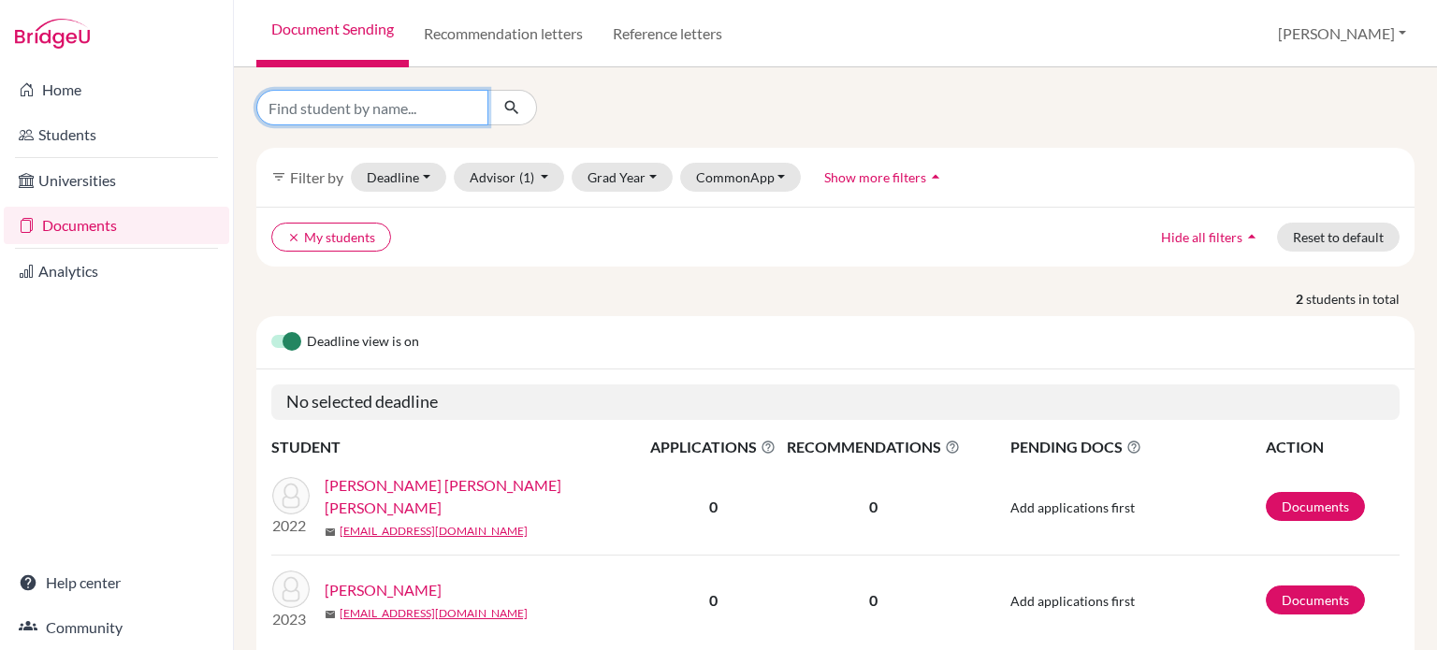
click at [407, 116] on input "Find student by name..." at bounding box center [372, 108] width 232 height 36
click at [361, 100] on input "Find student by name..." at bounding box center [372, 108] width 232 height 36
type input "v"
type input "karola"
click button "submit" at bounding box center [512, 108] width 50 height 36
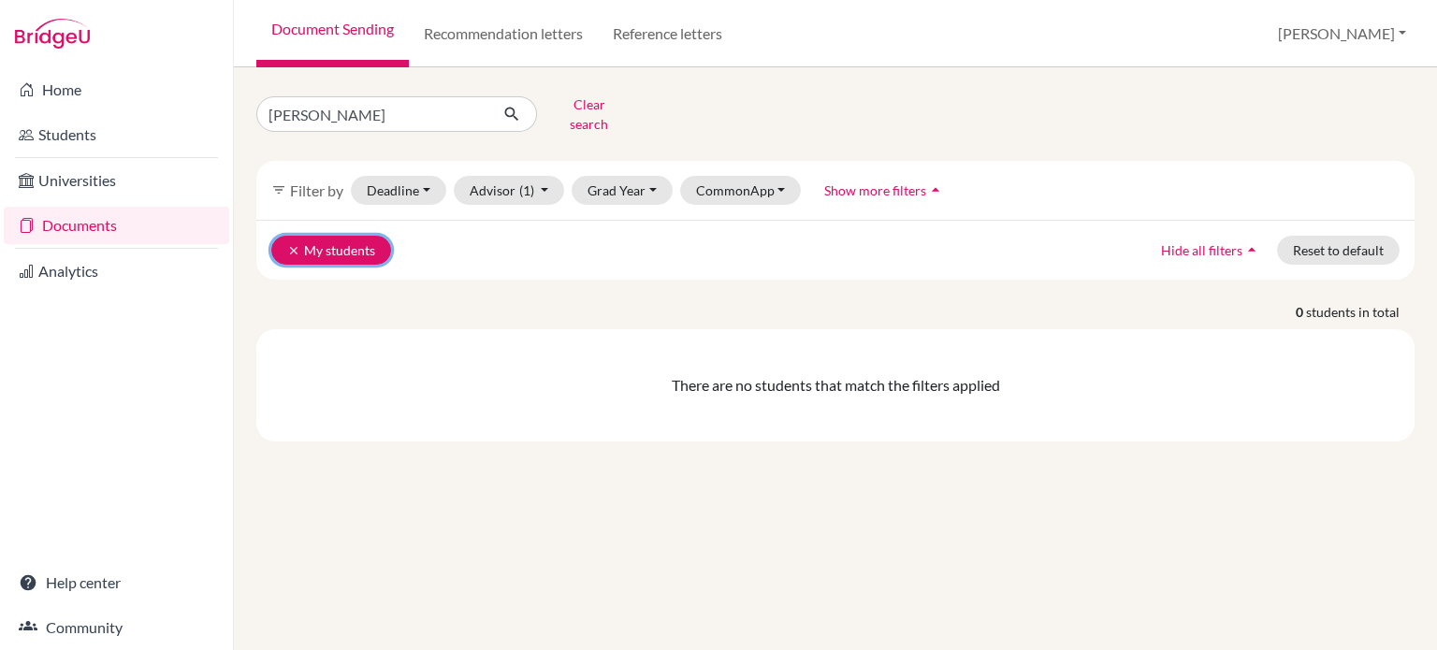
click at [300, 236] on button "clear My students" at bounding box center [331, 250] width 120 height 29
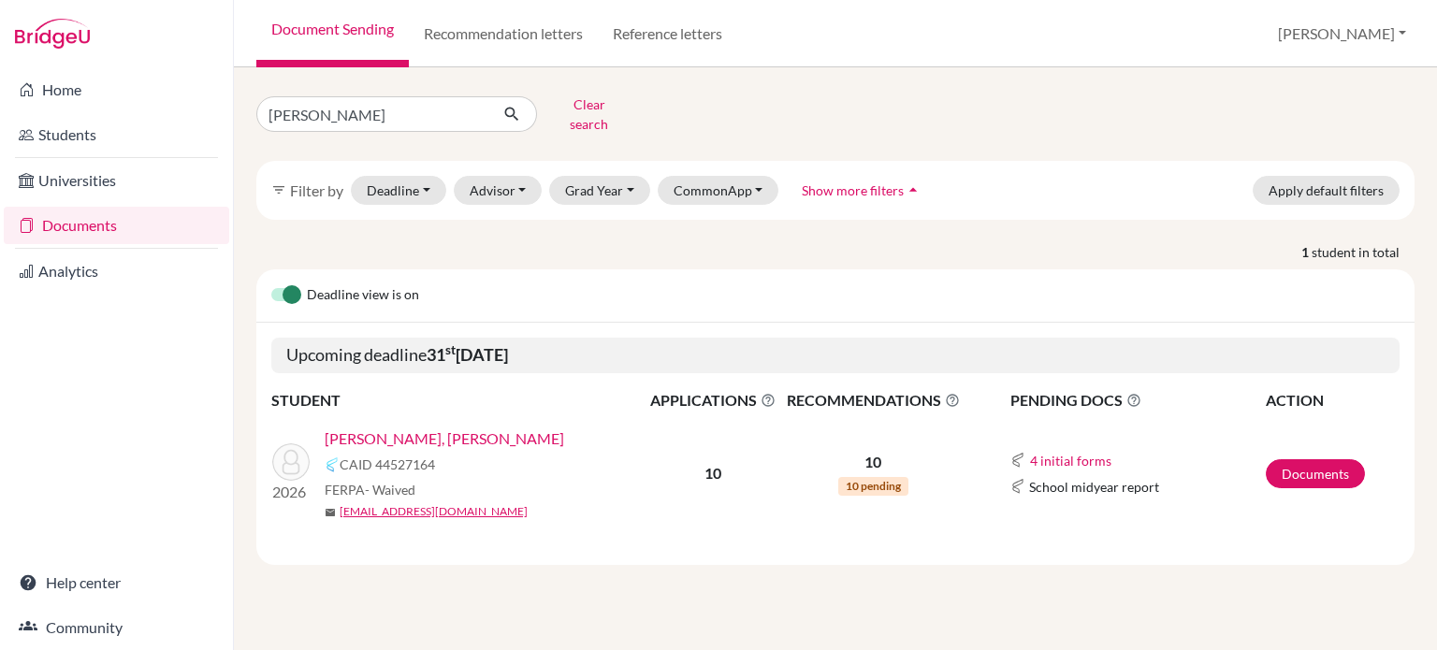
click at [390, 427] on link "Vargas Rodríguez, Karola Monserrat" at bounding box center [444, 438] width 239 height 22
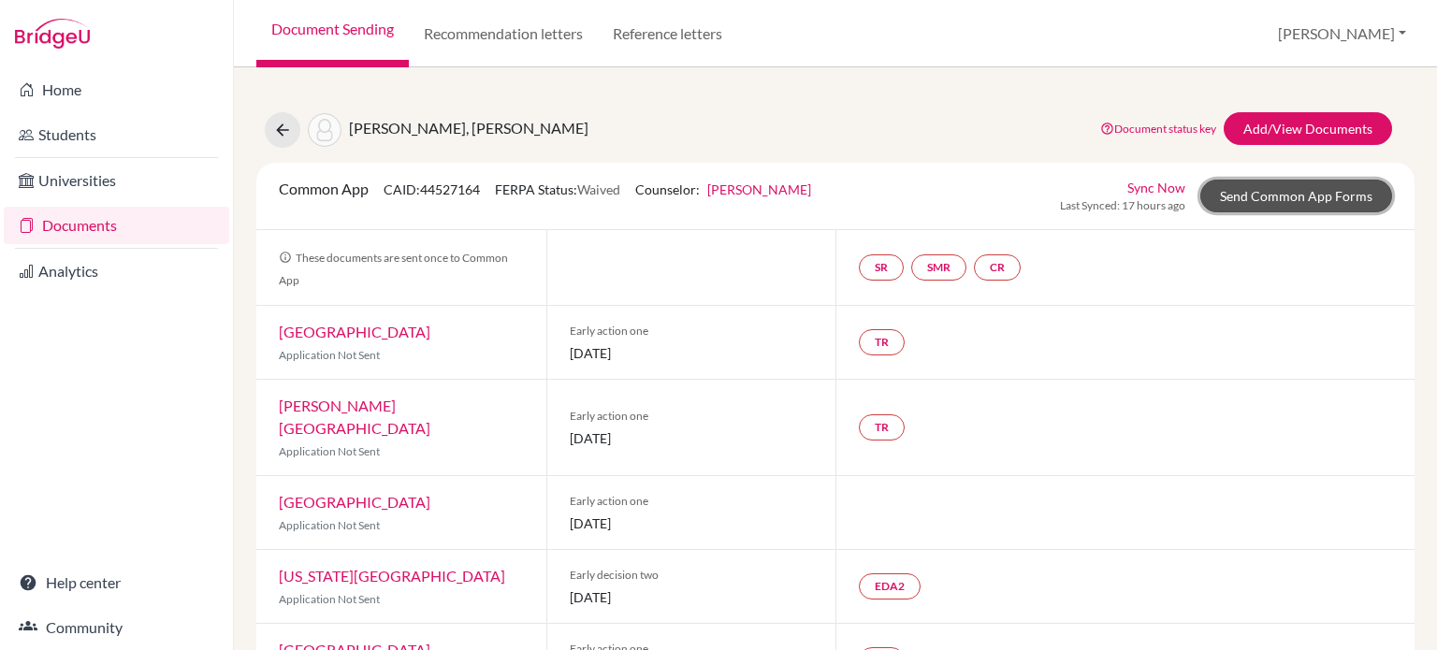
click at [1276, 193] on link "Send Common App Forms" at bounding box center [1296, 196] width 192 height 33
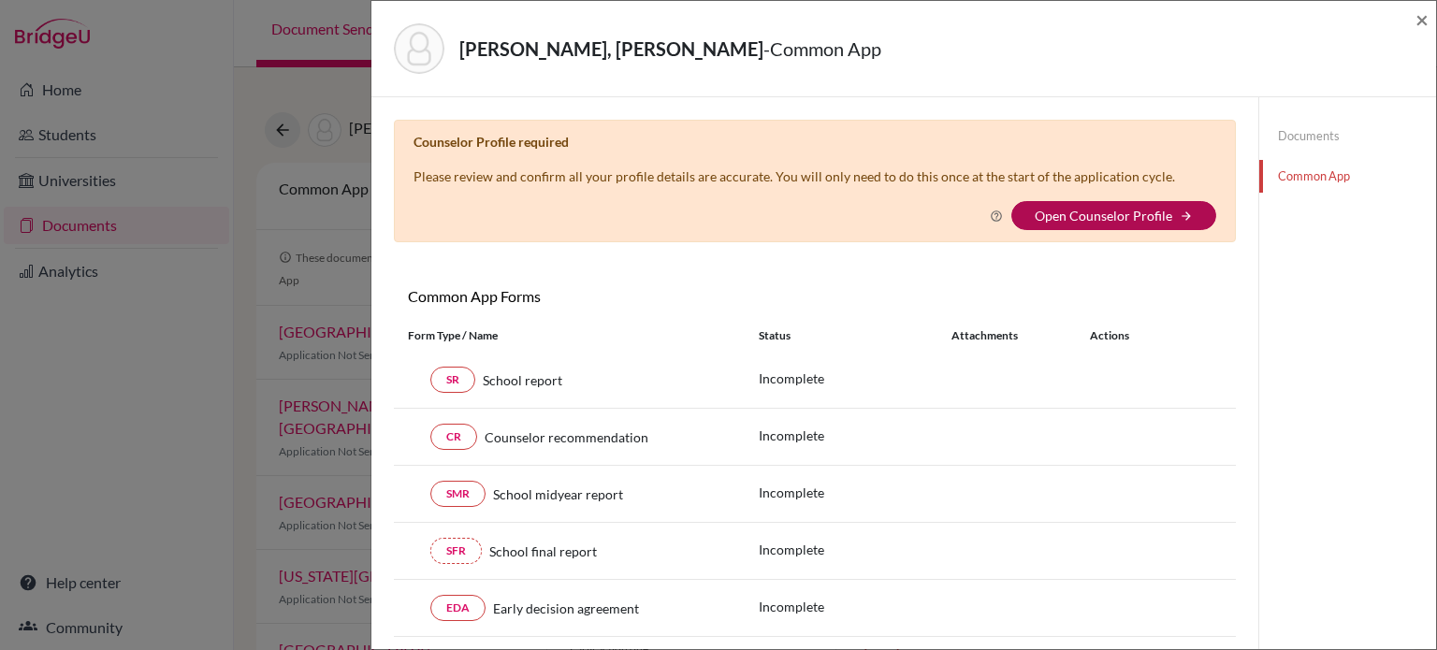
click at [1089, 212] on link "Open Counselor Profile" at bounding box center [1102, 216] width 137 height 16
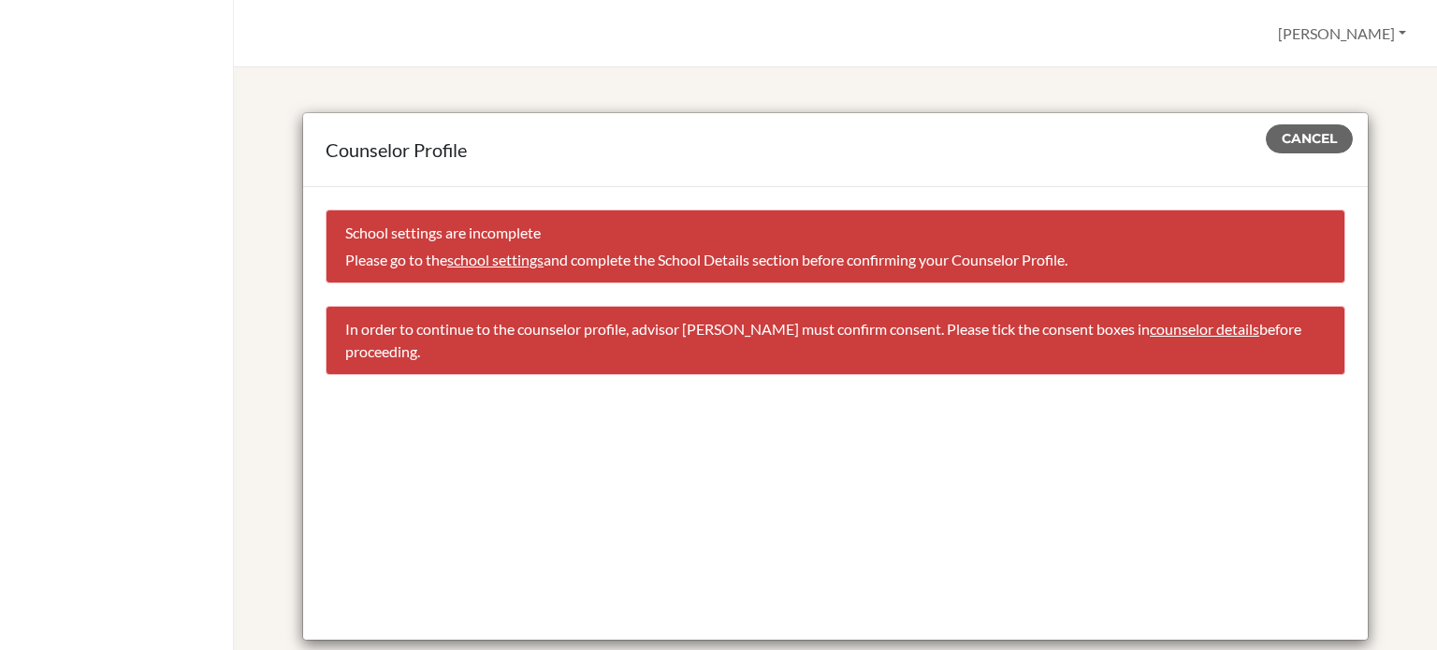
click at [501, 258] on link "school settings" at bounding box center [495, 260] width 96 height 18
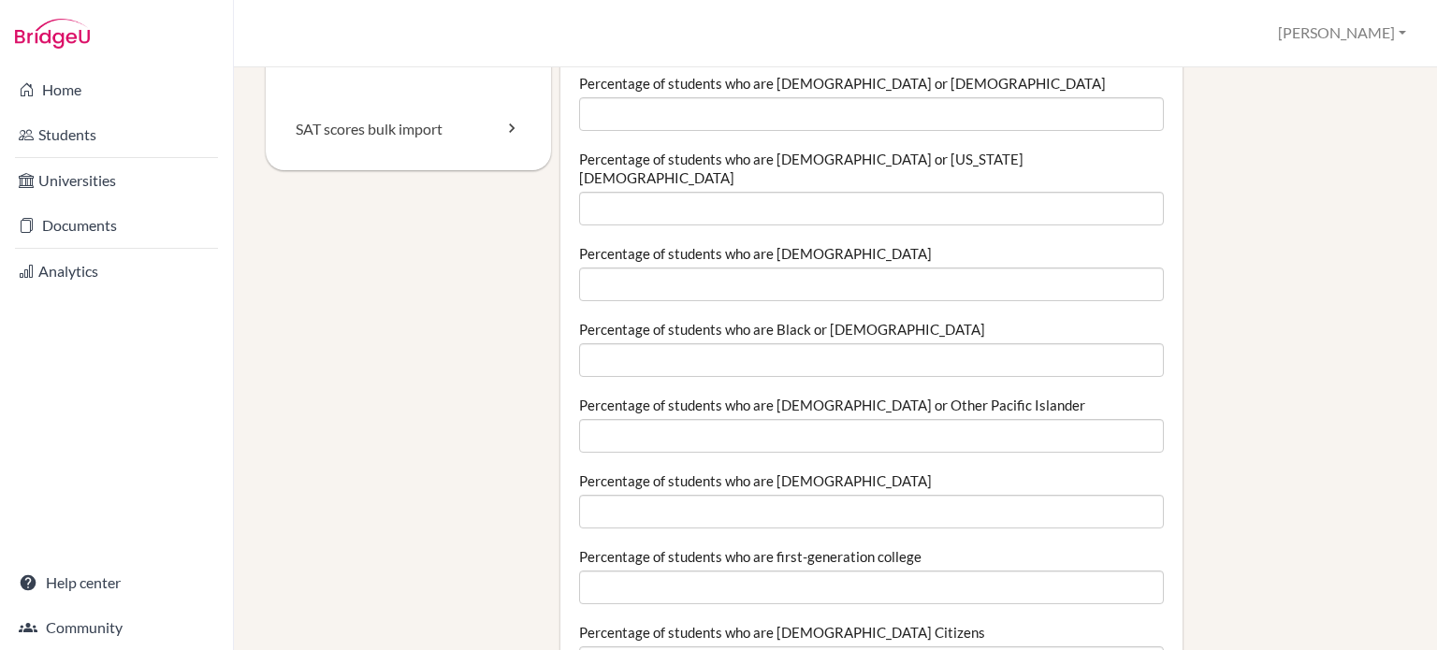
scroll to position [50, 0]
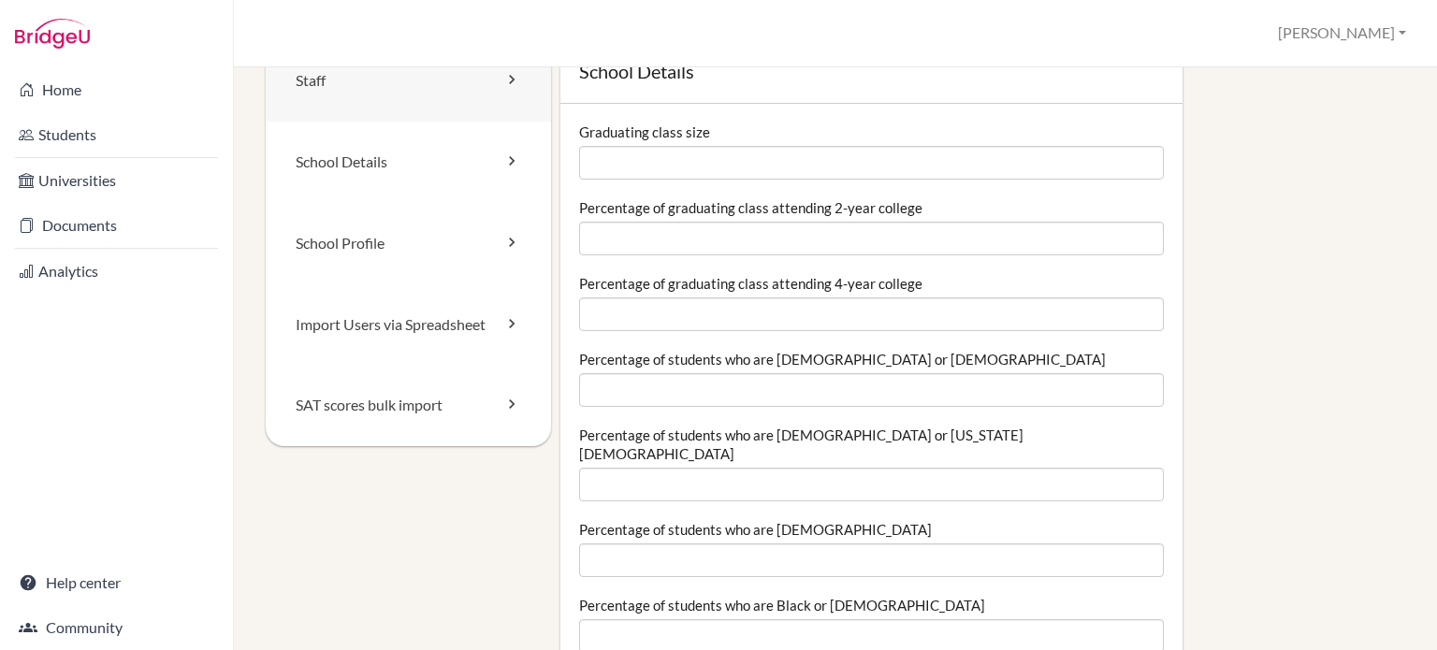
drag, startPoint x: 369, startPoint y: 163, endPoint x: 411, endPoint y: 88, distance: 85.4
click at [411, 88] on link "Staff" at bounding box center [408, 80] width 285 height 81
